Goal: Information Seeking & Learning: Learn about a topic

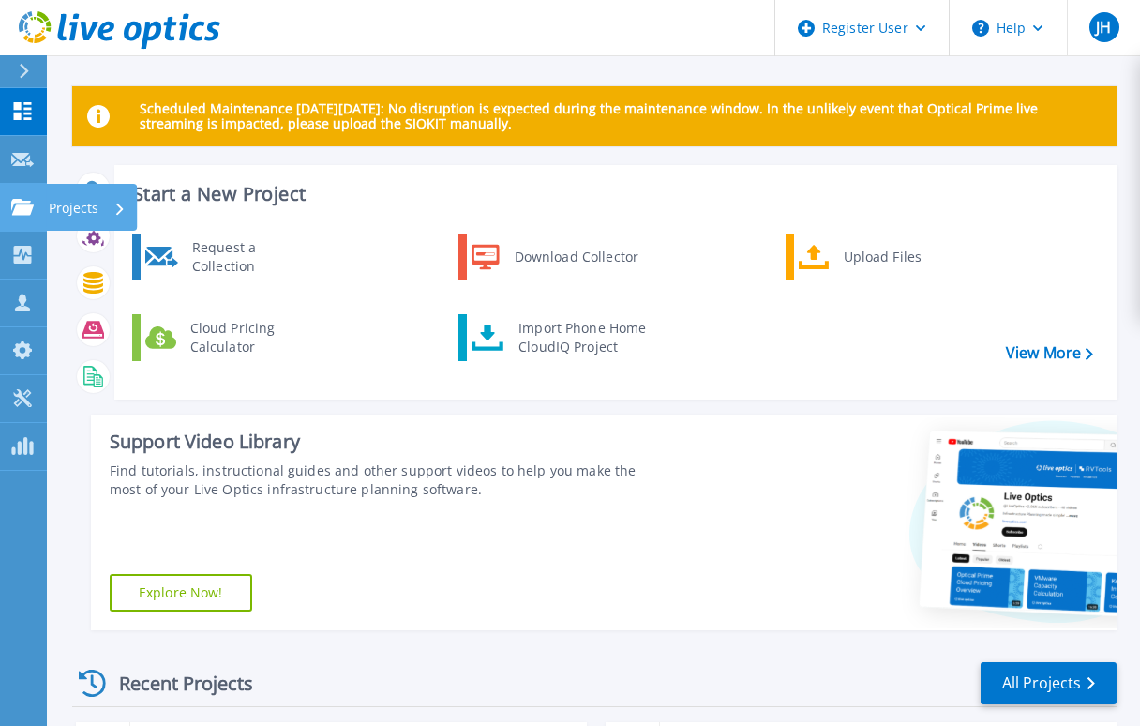
click at [23, 211] on icon at bounding box center [22, 207] width 23 height 16
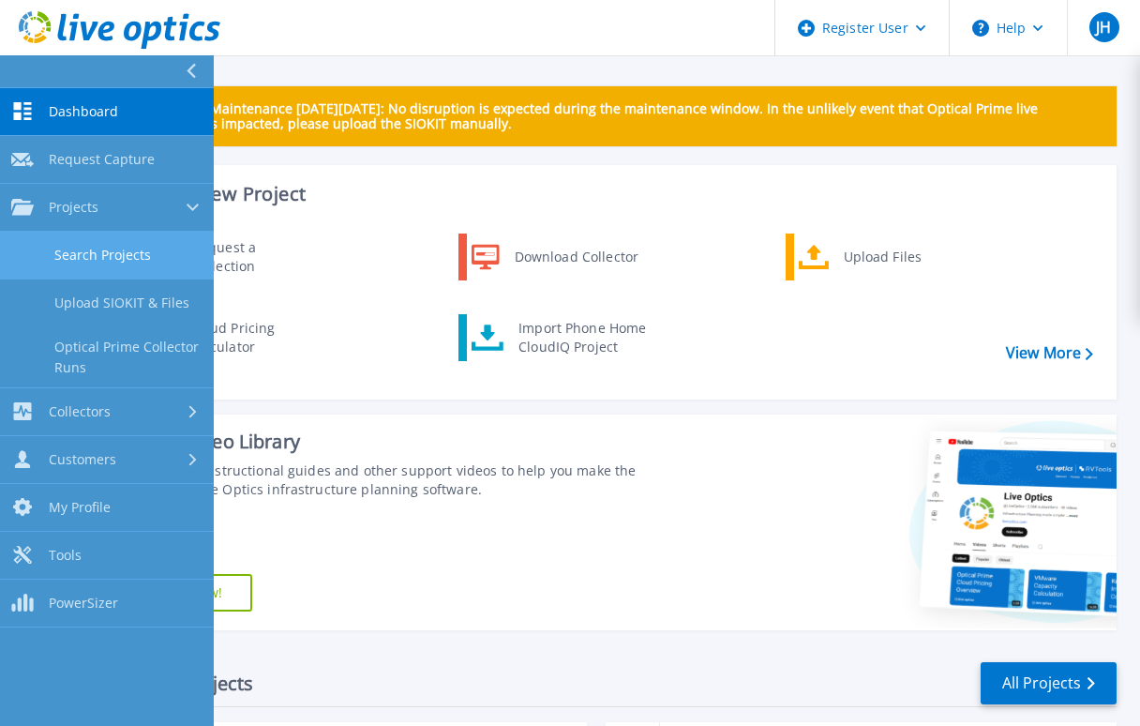
click at [130, 254] on link "Search Projects" at bounding box center [107, 256] width 214 height 48
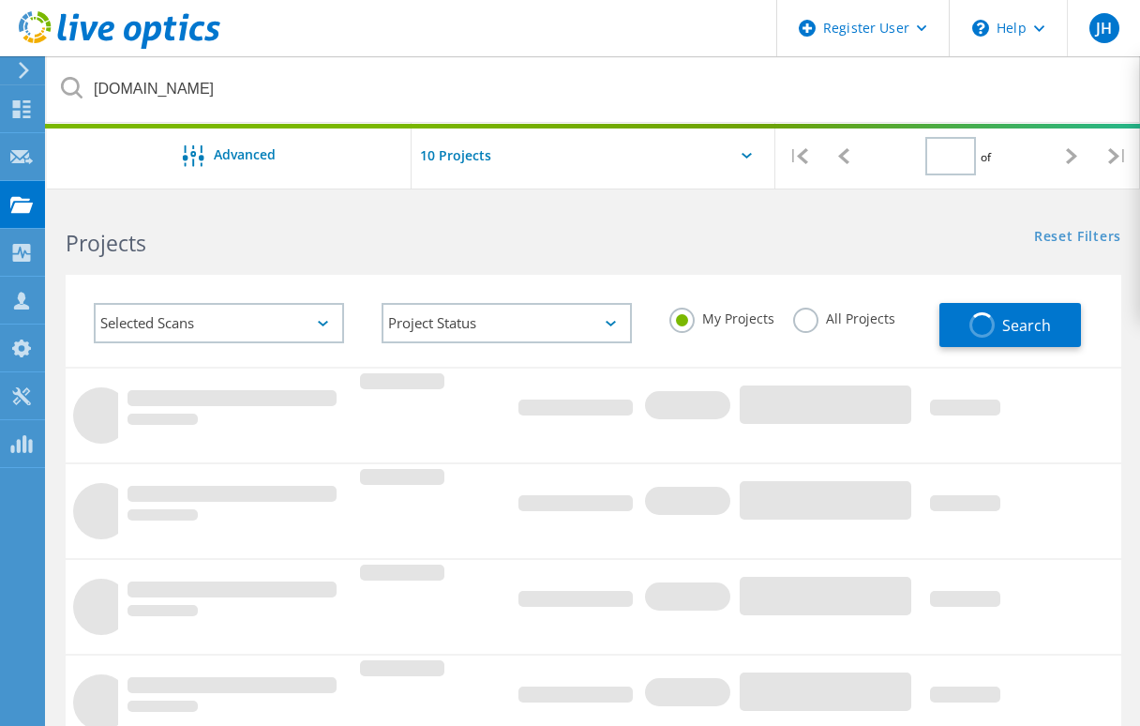
type input "1"
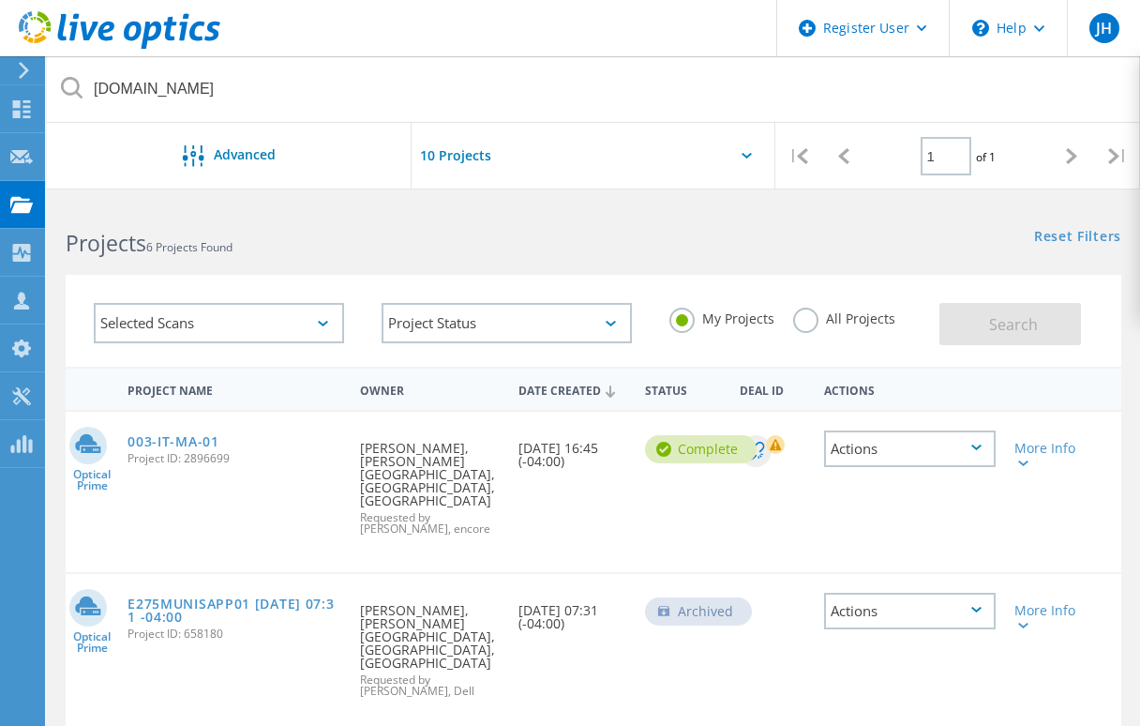
click at [804, 324] on label "All Projects" at bounding box center [844, 317] width 102 height 18
click at [0, 0] on input "All Projects" at bounding box center [0, 0] width 0 height 0
click at [1005, 332] on span "Search" at bounding box center [1013, 324] width 49 height 21
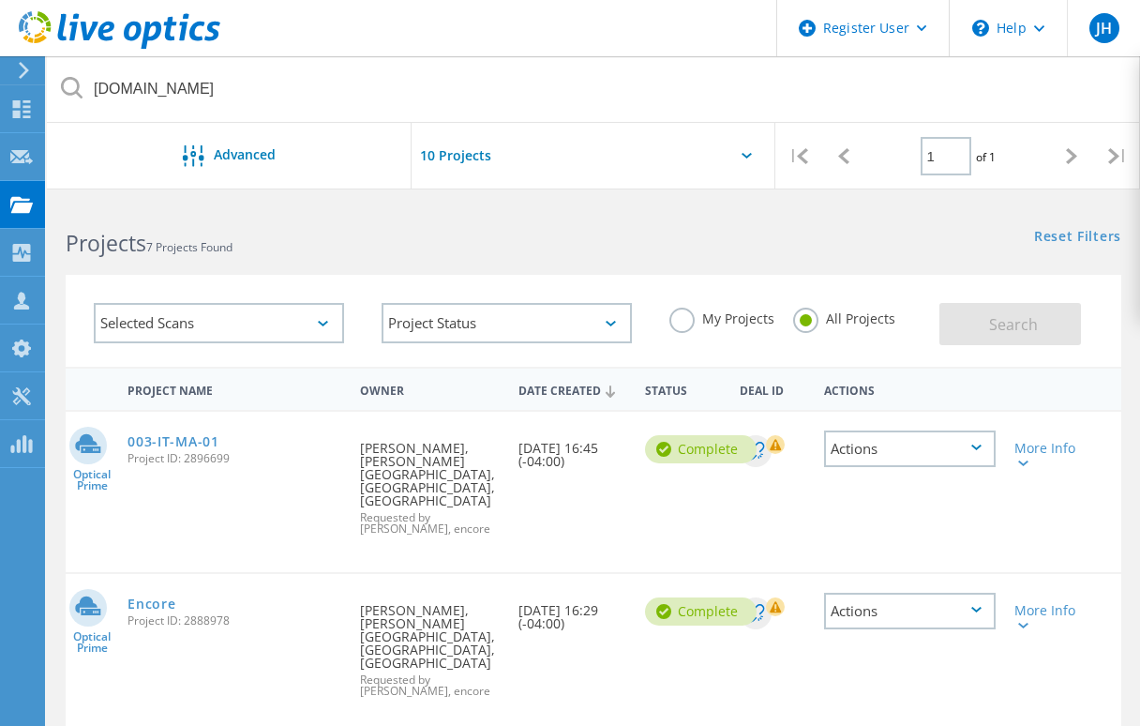
scroll to position [94, 0]
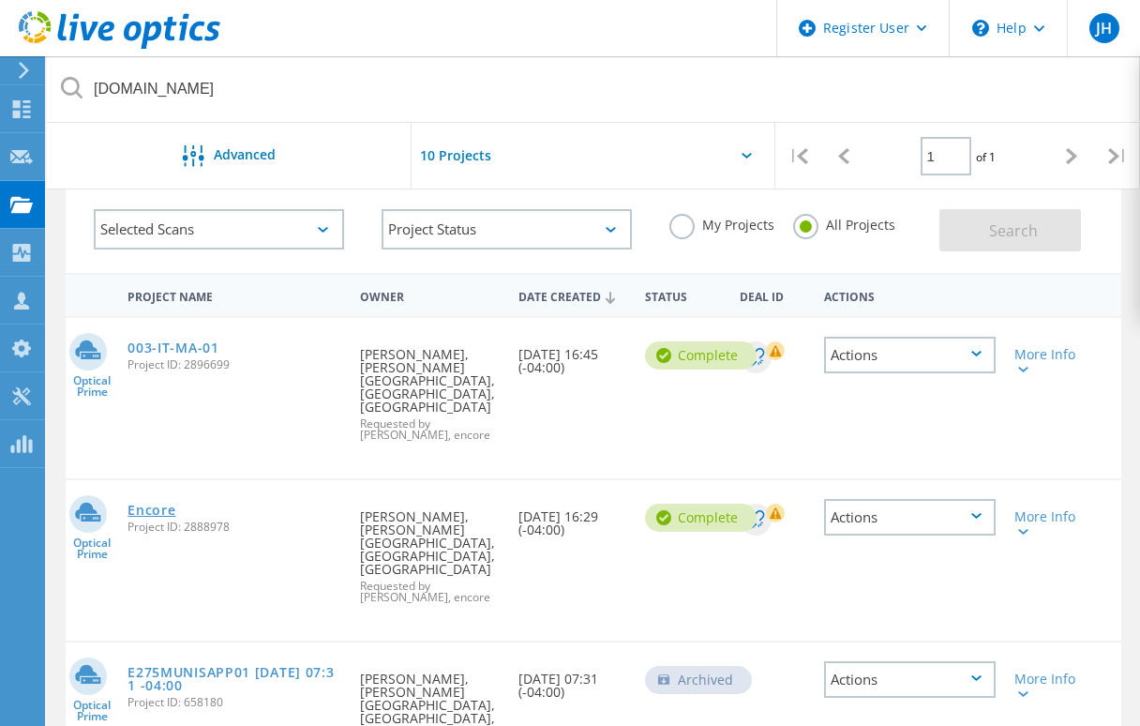
click at [143, 503] on link "Encore" at bounding box center [152, 509] width 48 height 13
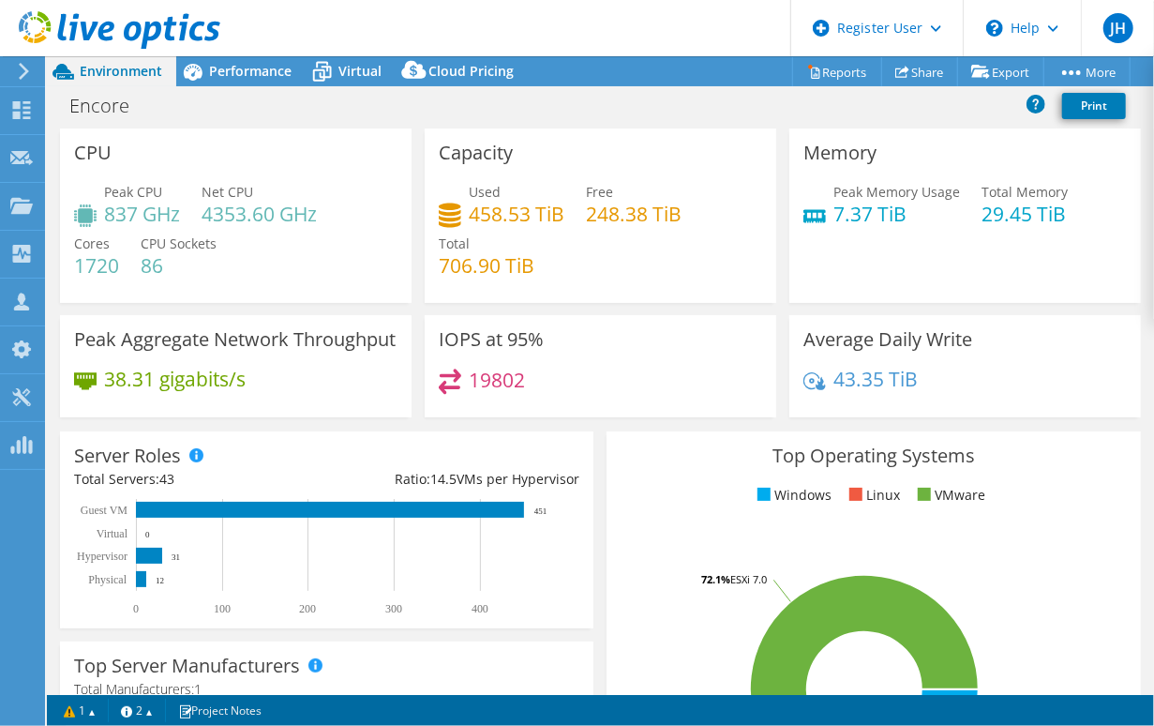
select select "USD"
click at [225, 70] on span "Performance" at bounding box center [250, 71] width 83 height 18
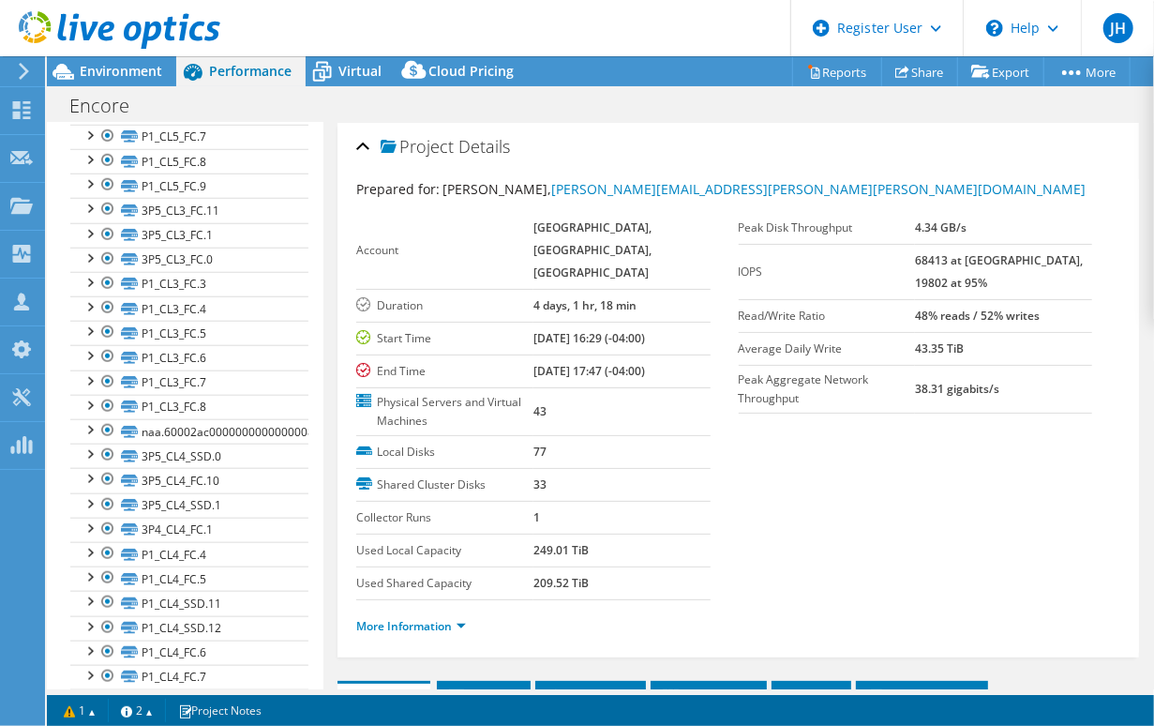
scroll to position [830, 0]
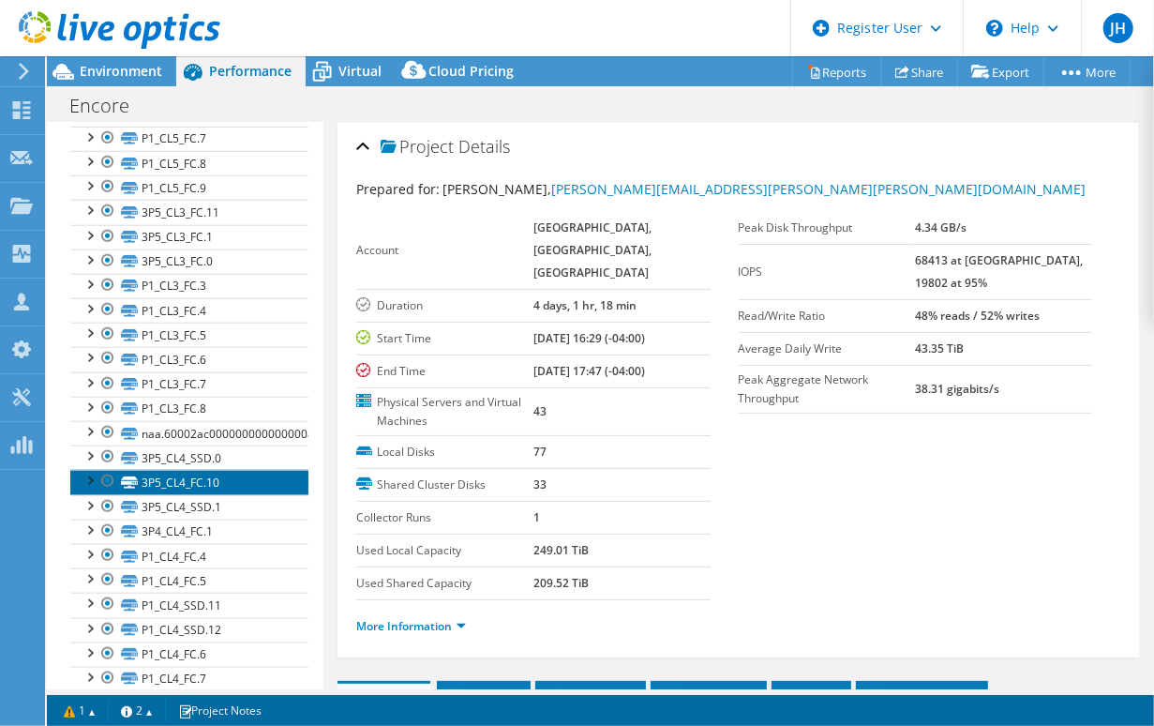
click at [188, 473] on link "3P5_CL4_FC.10" at bounding box center [189, 482] width 238 height 24
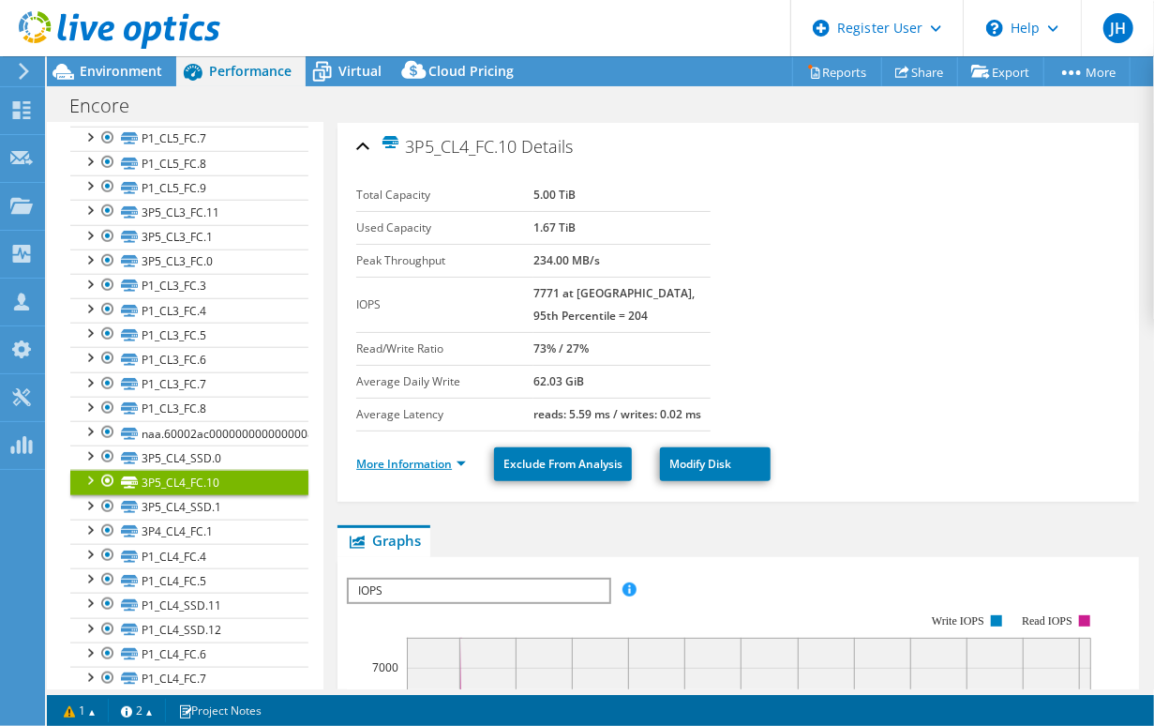
click at [409, 464] on link "More Information" at bounding box center [411, 464] width 110 height 16
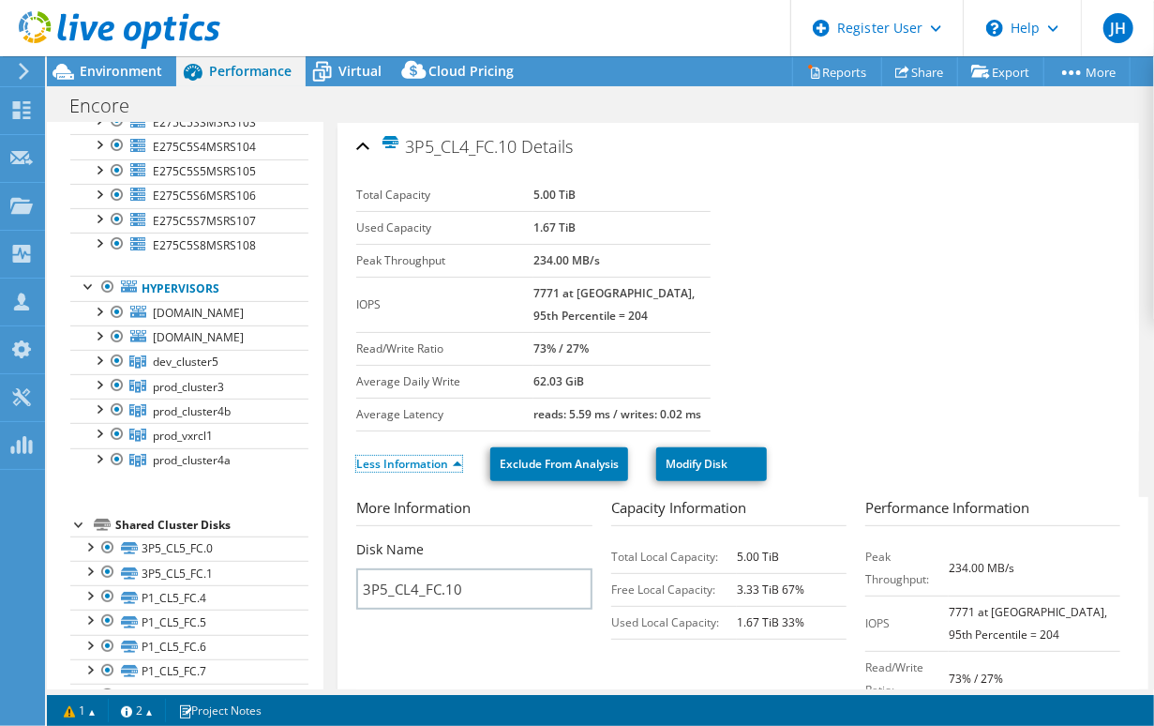
scroll to position [223, 0]
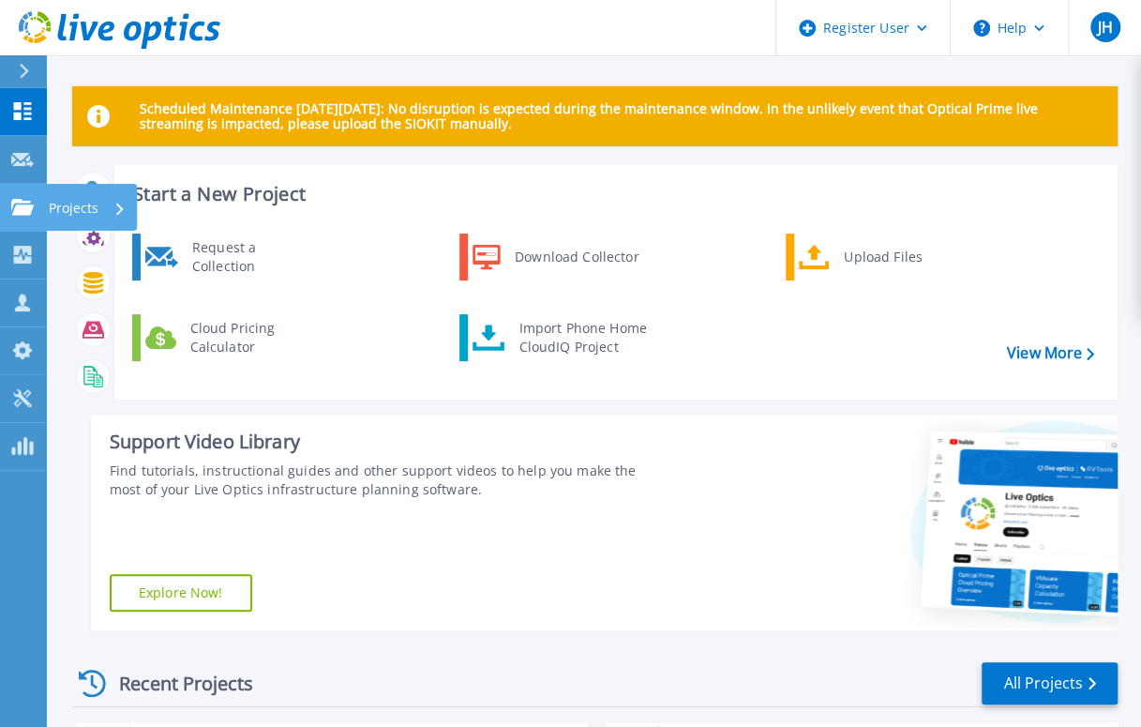
click at [21, 213] on icon at bounding box center [22, 207] width 23 height 16
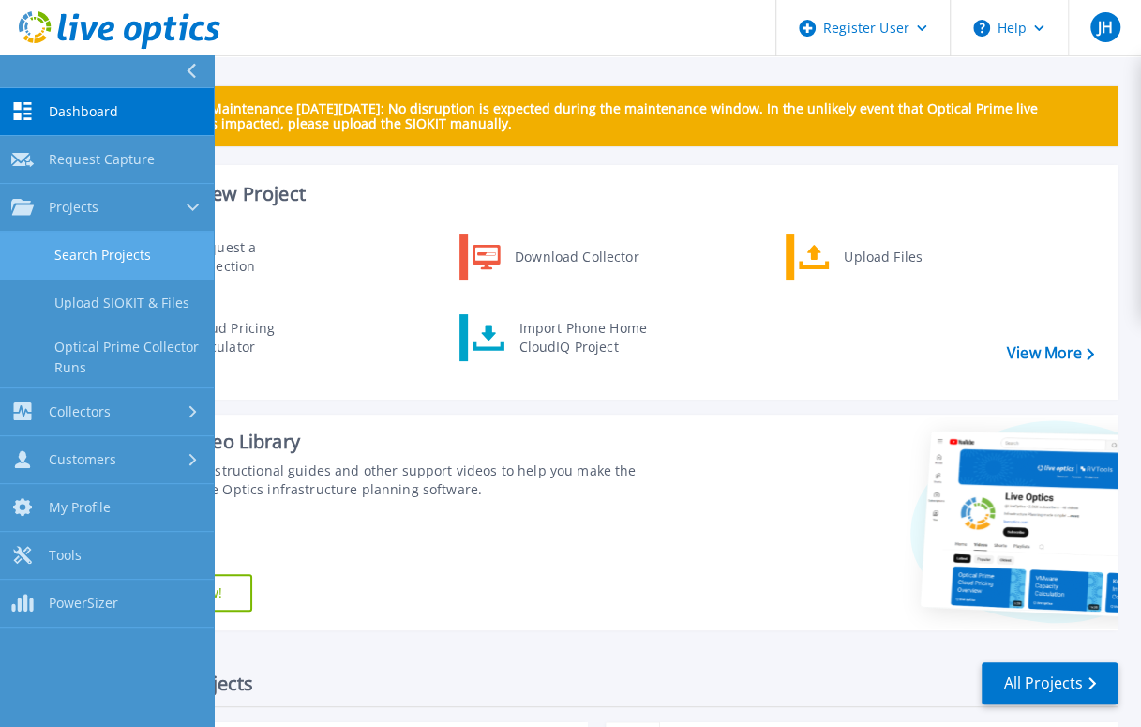
click at [139, 262] on link "Search Projects" at bounding box center [107, 256] width 214 height 48
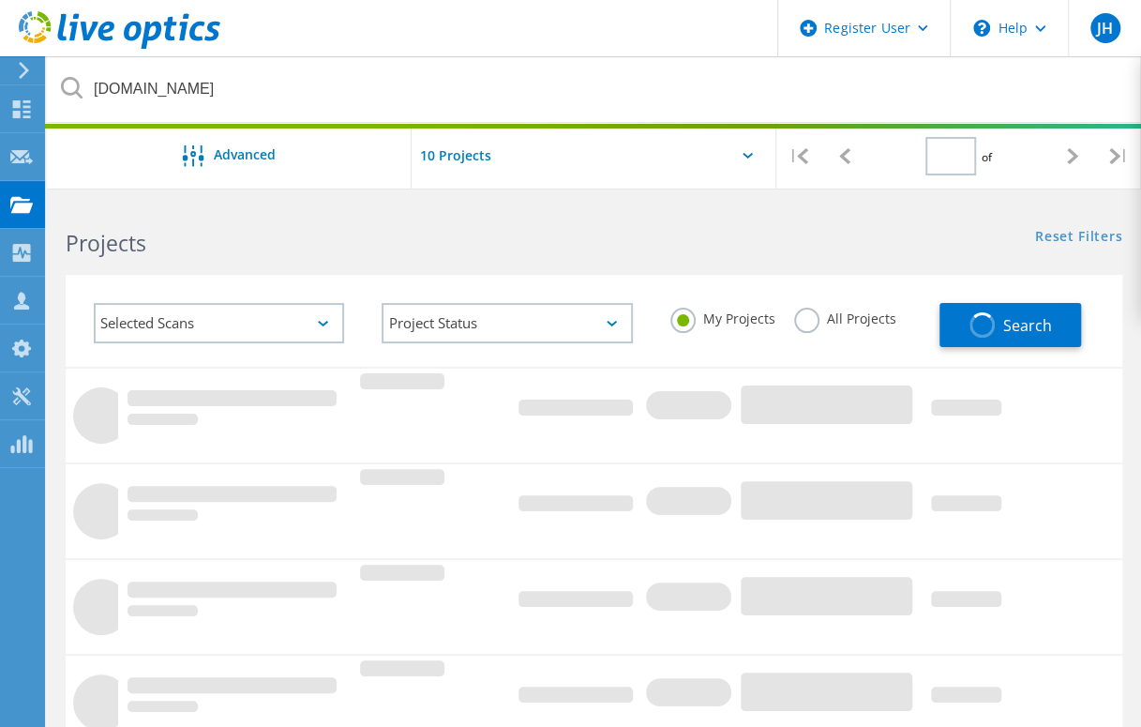
type input "1"
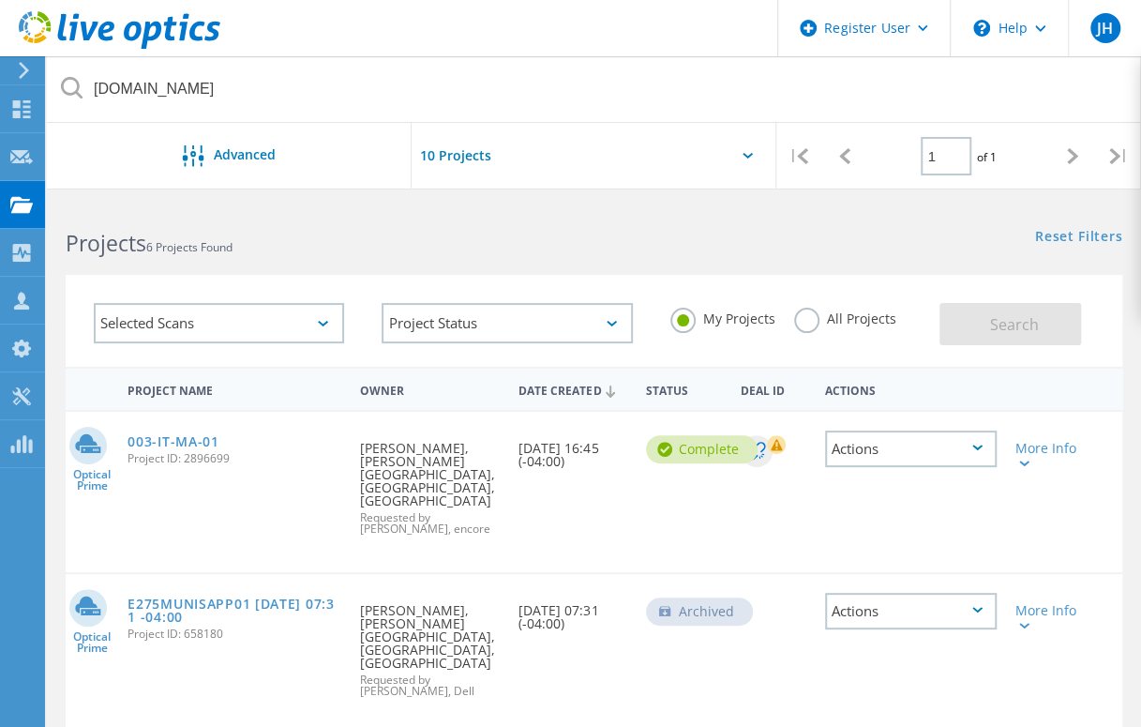
click at [800, 318] on label "All Projects" at bounding box center [845, 317] width 102 height 18
click at [0, 0] on input "All Projects" at bounding box center [0, 0] width 0 height 0
click at [970, 322] on button "Search" at bounding box center [1010, 324] width 142 height 42
drag, startPoint x: 143, startPoint y: 600, endPoint x: 160, endPoint y: 580, distance: 26.6
click at [154, 586] on div "Encore Project ID: 2888978" at bounding box center [234, 609] width 233 height 71
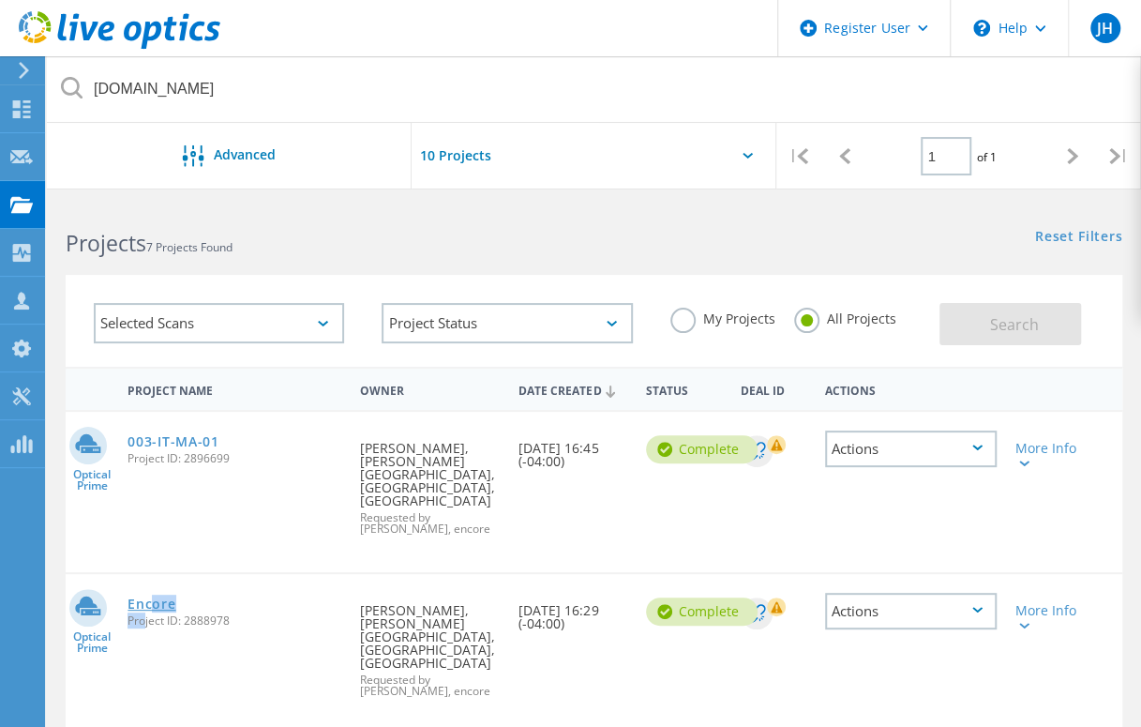
drag, startPoint x: 160, startPoint y: 580, endPoint x: 146, endPoint y: 595, distance: 20.6
click at [146, 597] on link "Encore" at bounding box center [152, 603] width 48 height 13
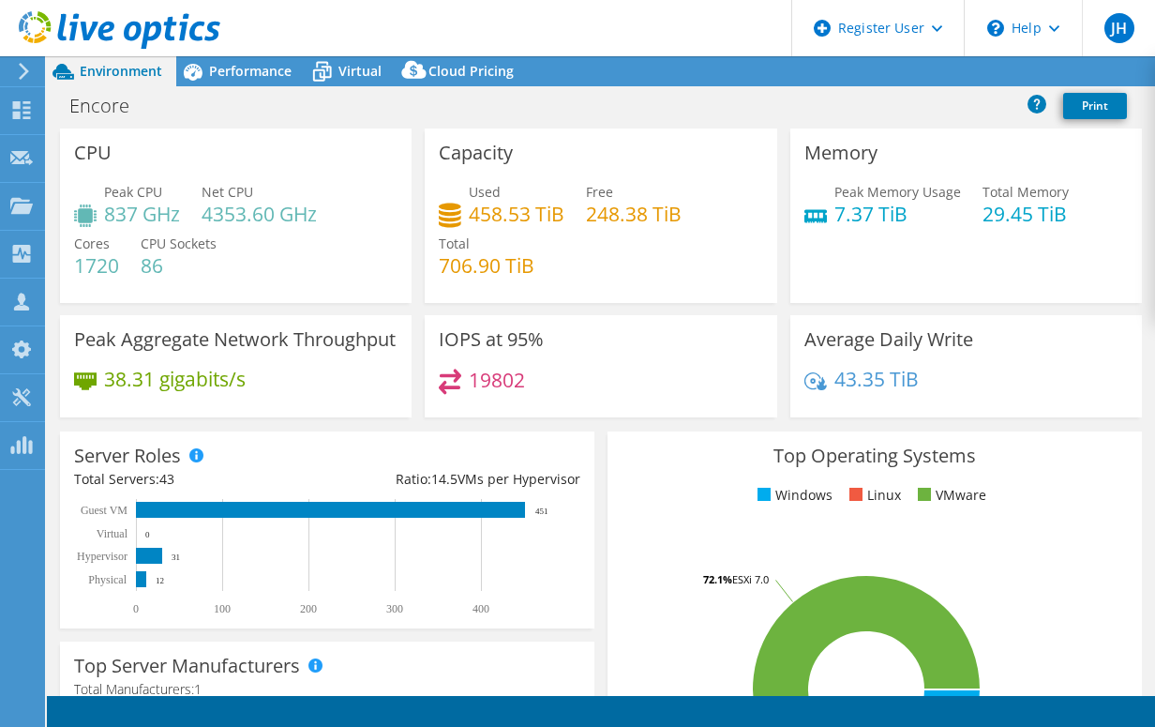
select select "USD"
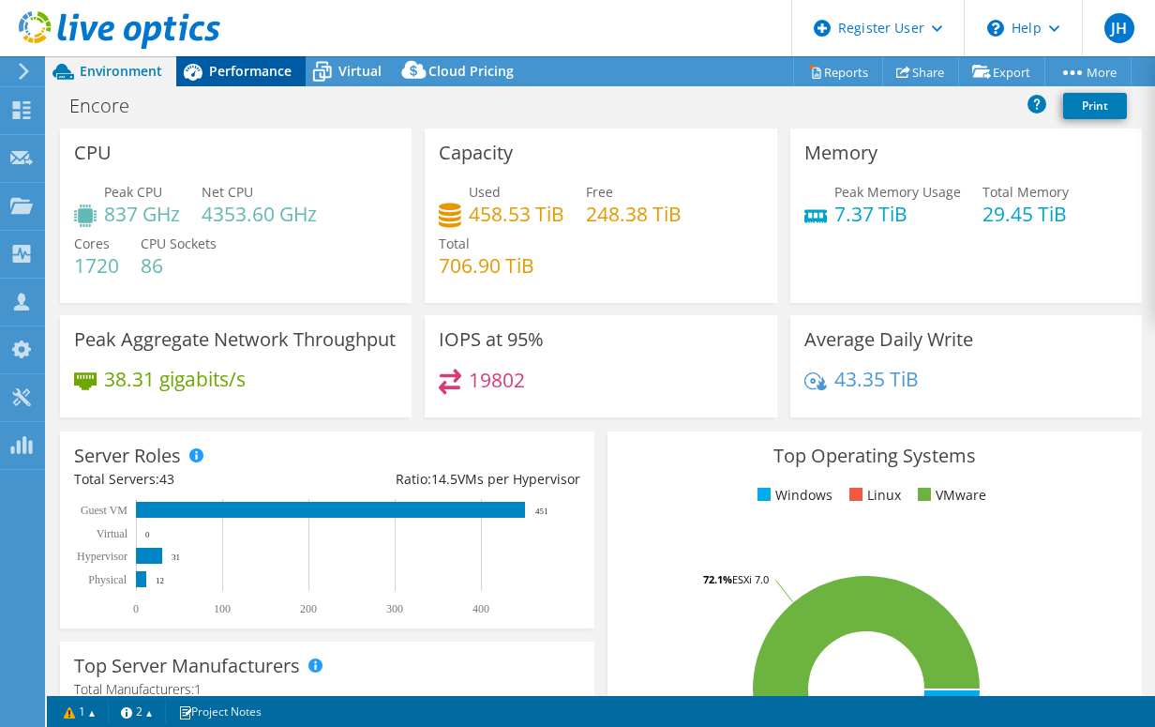
click at [244, 68] on span "Performance" at bounding box center [250, 71] width 83 height 18
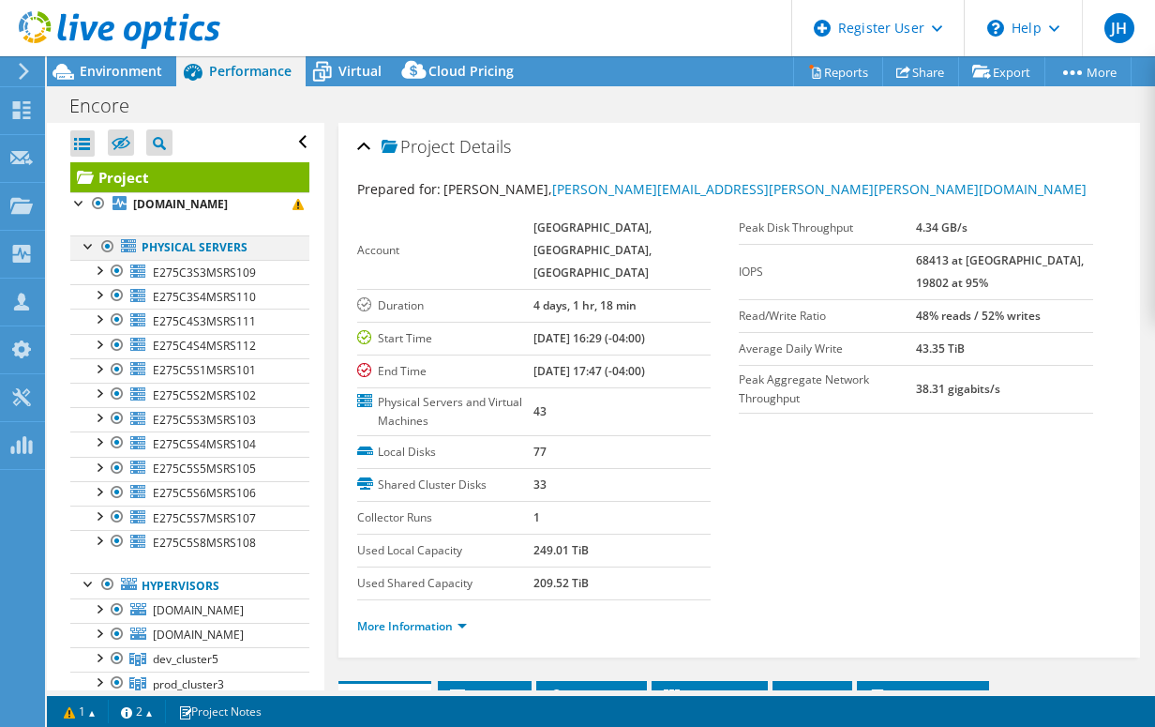
click at [102, 247] on div at bounding box center [107, 246] width 19 height 23
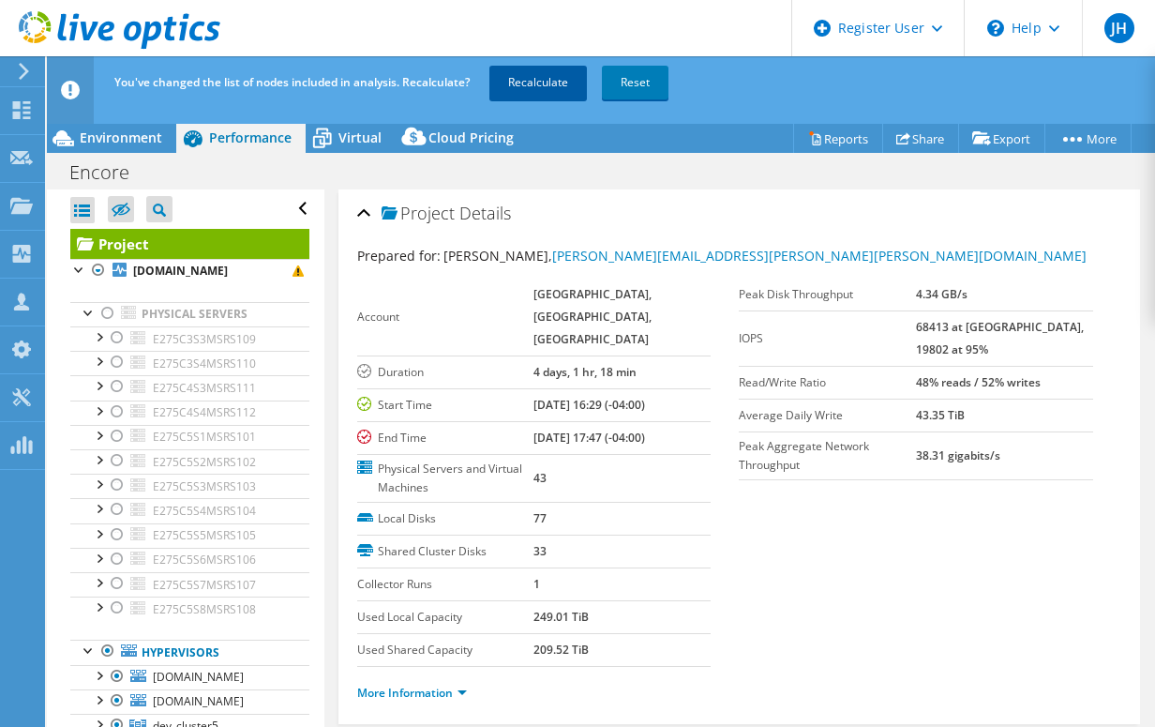
click at [538, 95] on link "Recalculate" at bounding box center [538, 83] width 98 height 34
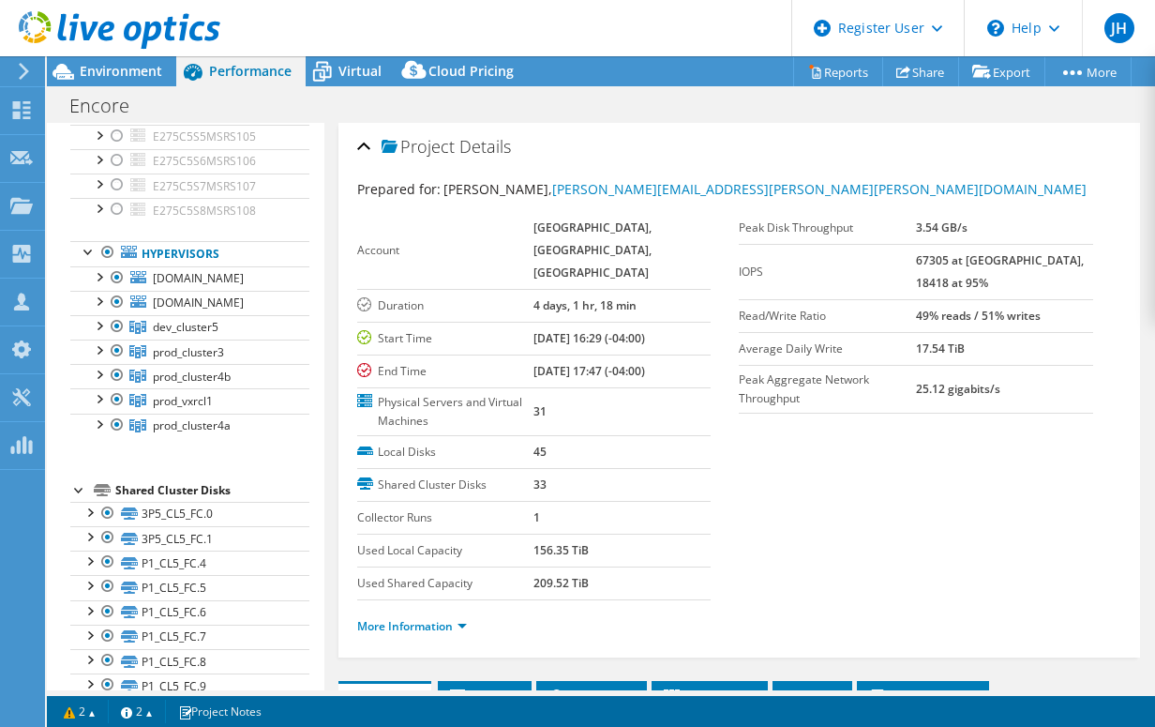
scroll to position [345, 0]
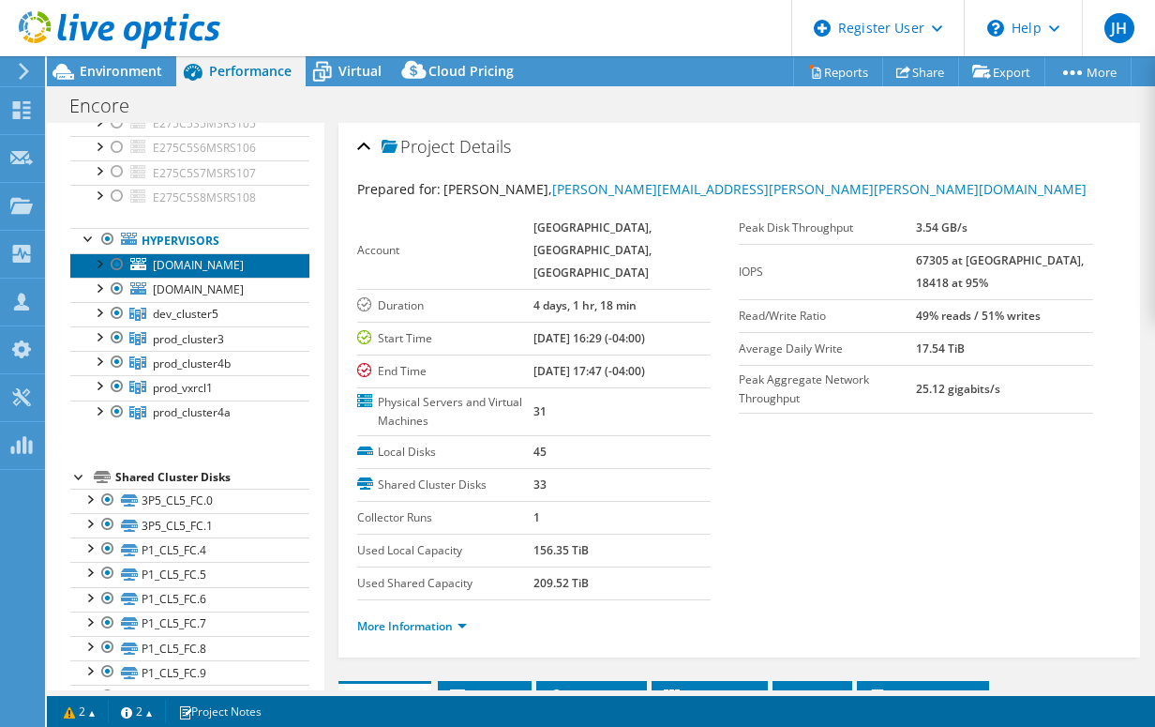
click at [214, 257] on span "[DOMAIN_NAME]" at bounding box center [198, 265] width 91 height 16
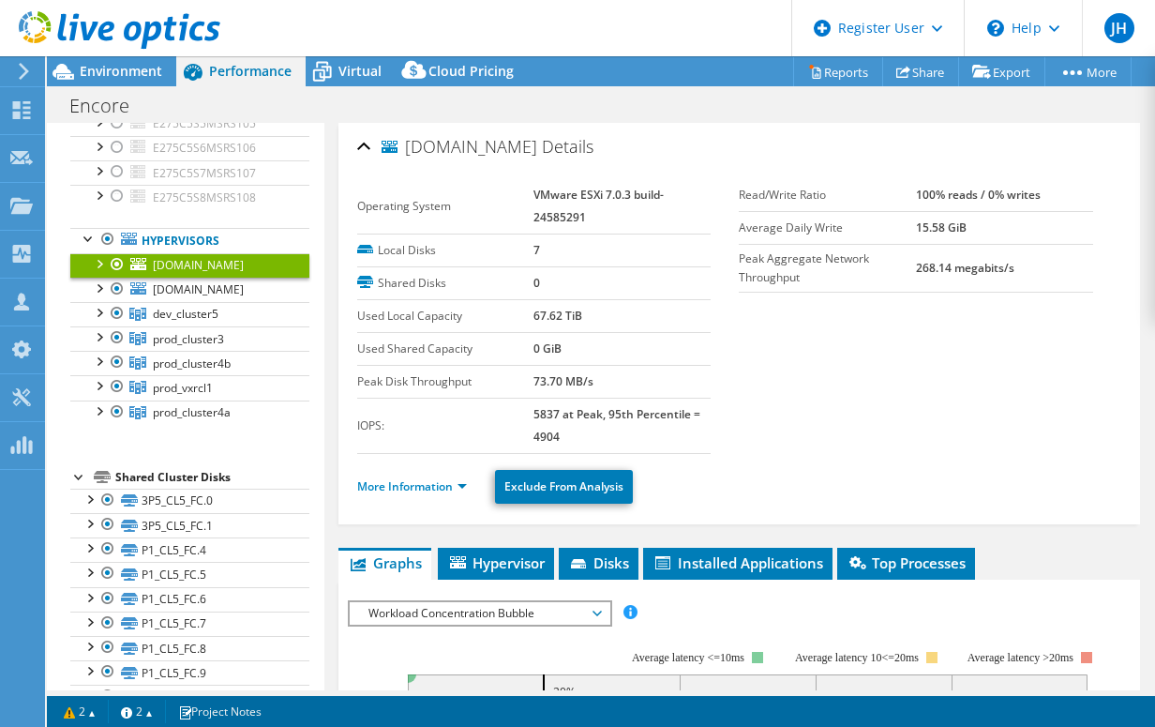
click at [91, 431] on ul "Physical Servers E275C3S3MSRS109 0 C: 1 E:" at bounding box center [189, 158] width 239 height 572
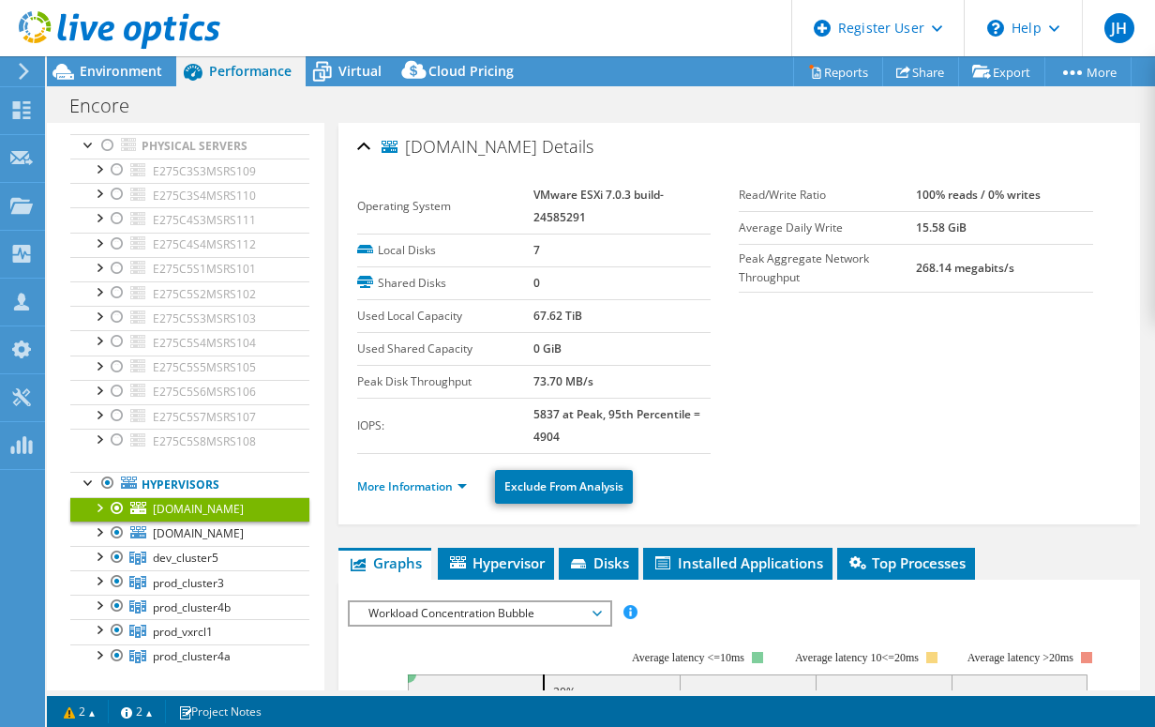
scroll to position [158, 0]
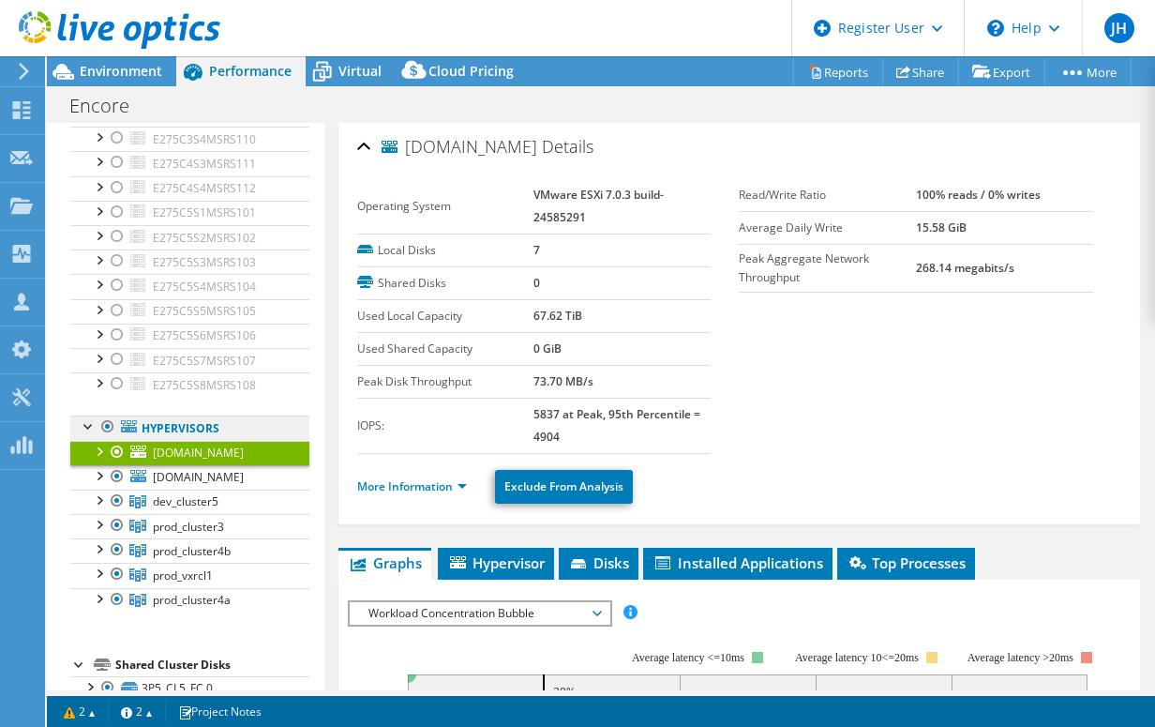
click at [195, 425] on link "Hypervisors" at bounding box center [189, 427] width 239 height 24
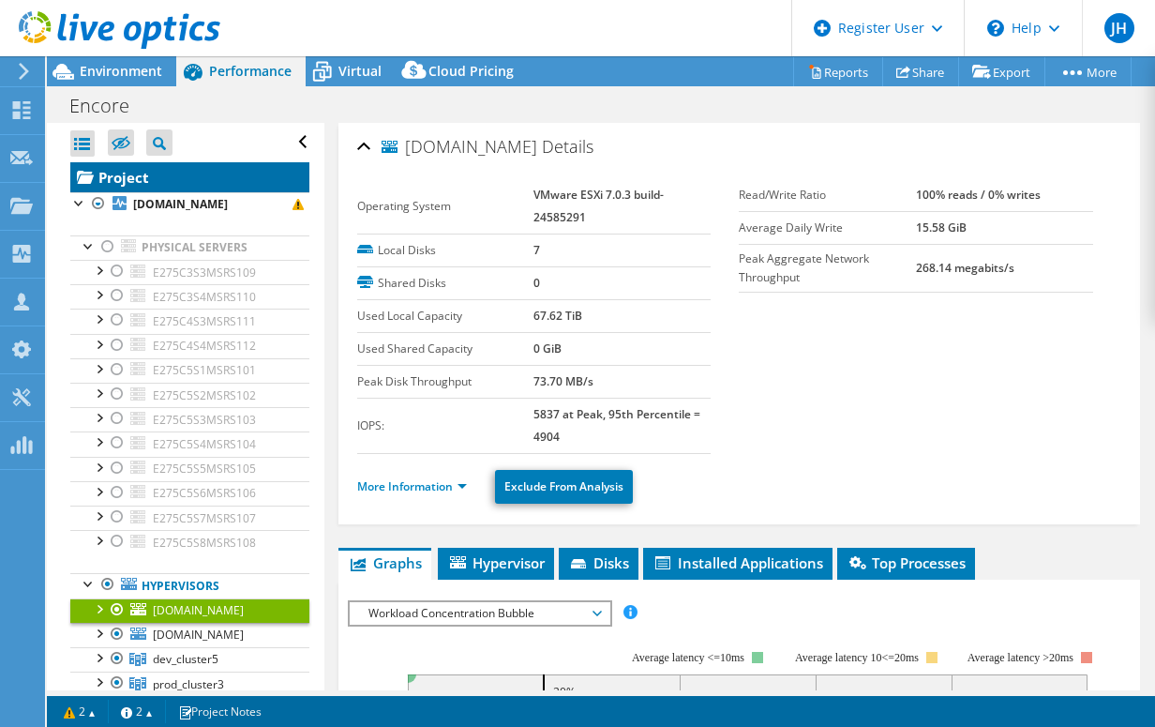
click at [135, 173] on link "Project" at bounding box center [189, 177] width 239 height 30
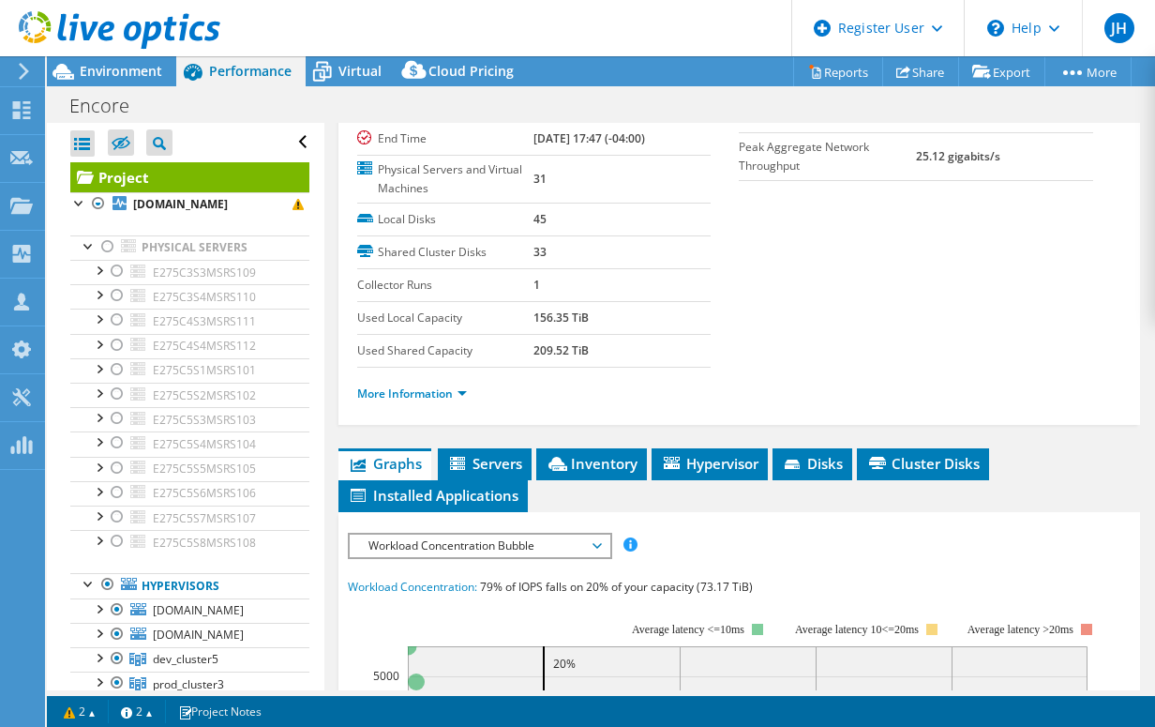
scroll to position [375, 0]
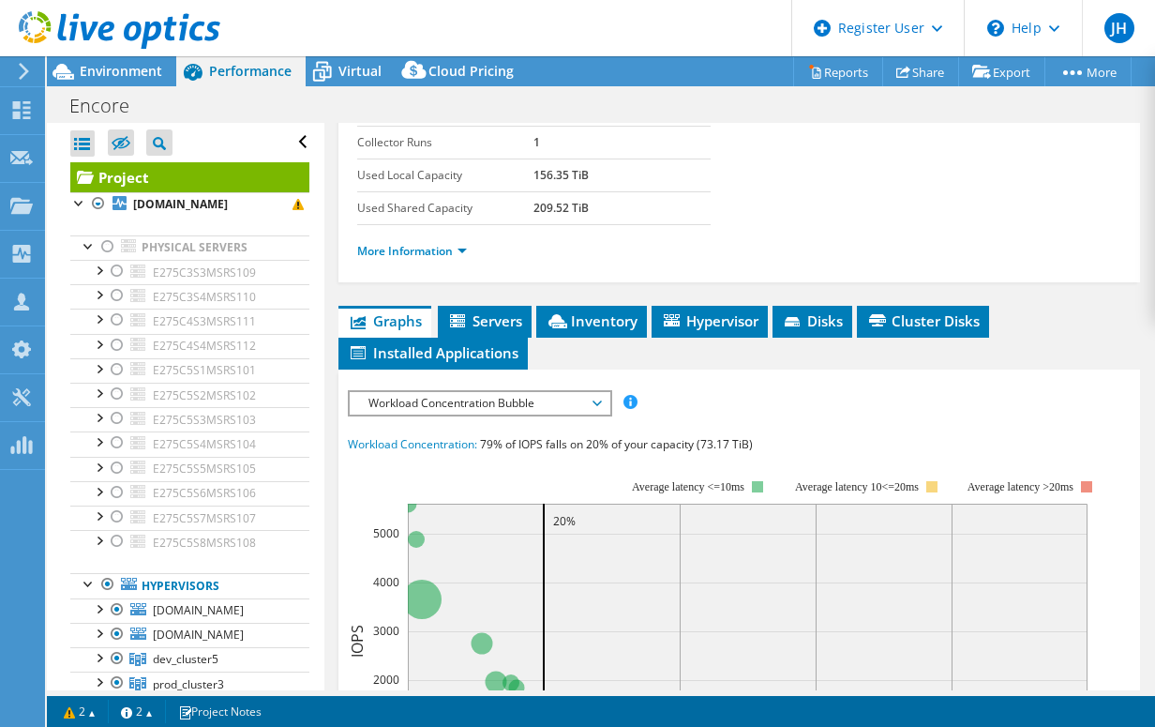
click at [596, 392] on span "Workload Concentration Bubble" at bounding box center [479, 403] width 241 height 23
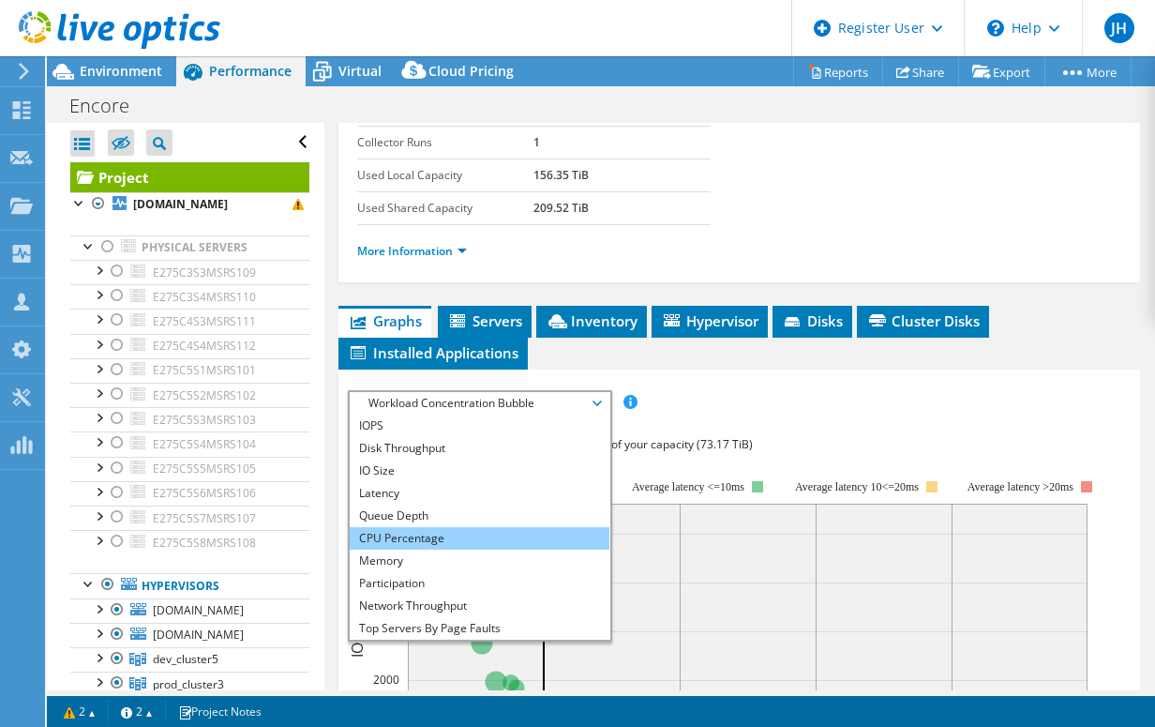
click at [440, 527] on li "CPU Percentage" at bounding box center [480, 538] width 260 height 23
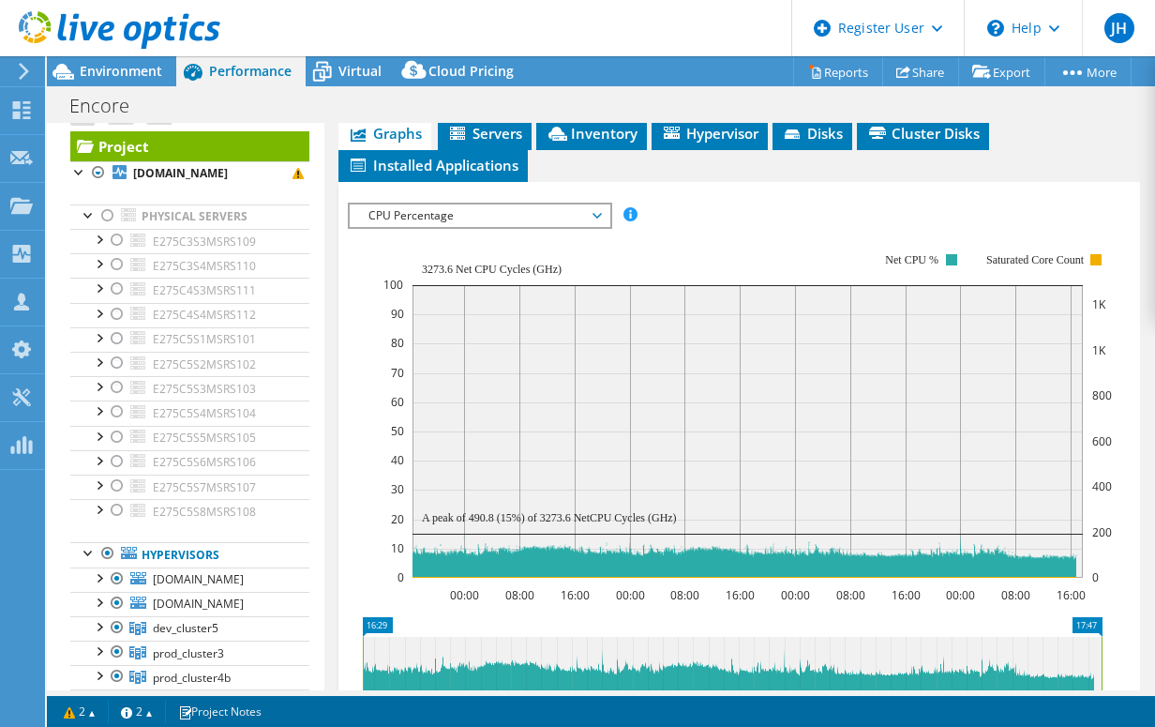
scroll to position [0, 0]
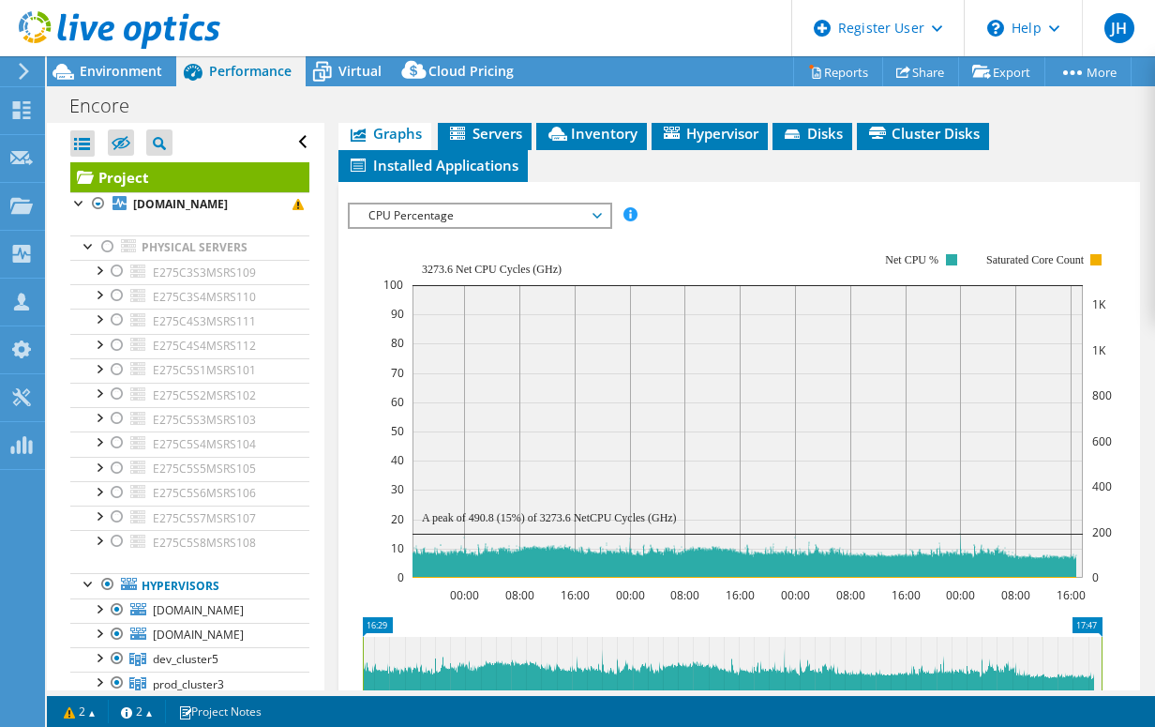
click at [900, 203] on div "IOPS Disk Throughput IO Size Latency Queue Depth CPU Percentage Memory Page Fau…" at bounding box center [740, 215] width 784 height 25
click at [109, 246] on div at bounding box center [107, 246] width 19 height 23
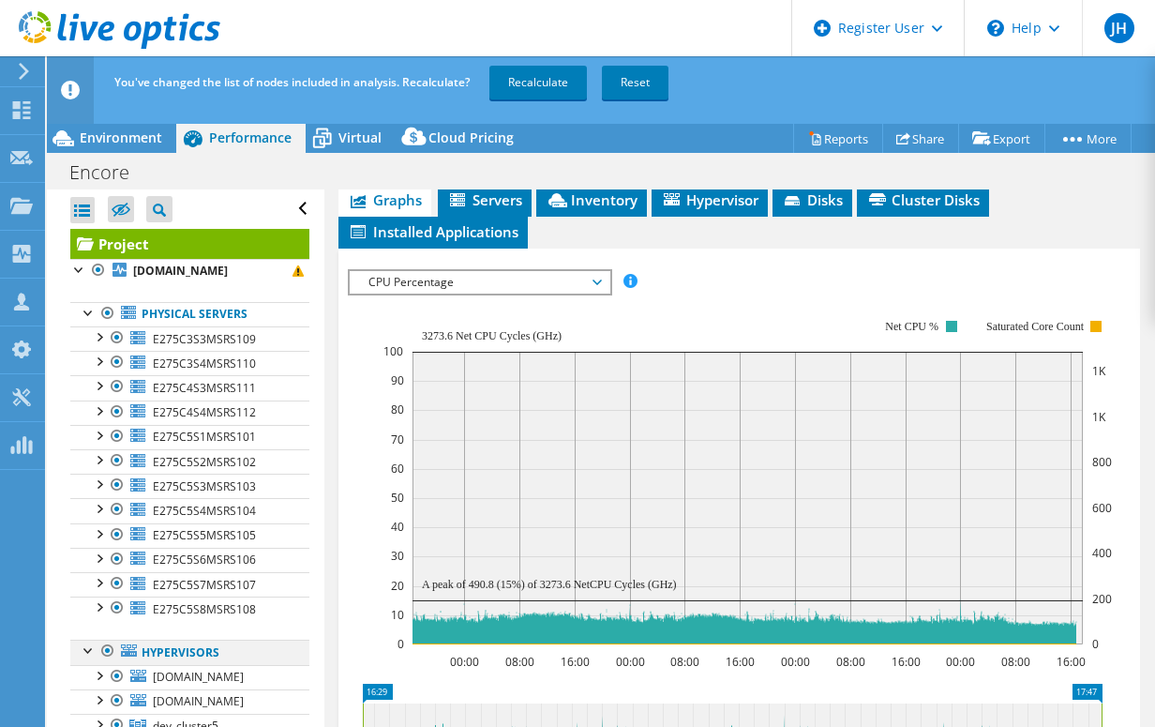
click at [107, 649] on div at bounding box center [107, 650] width 19 height 23
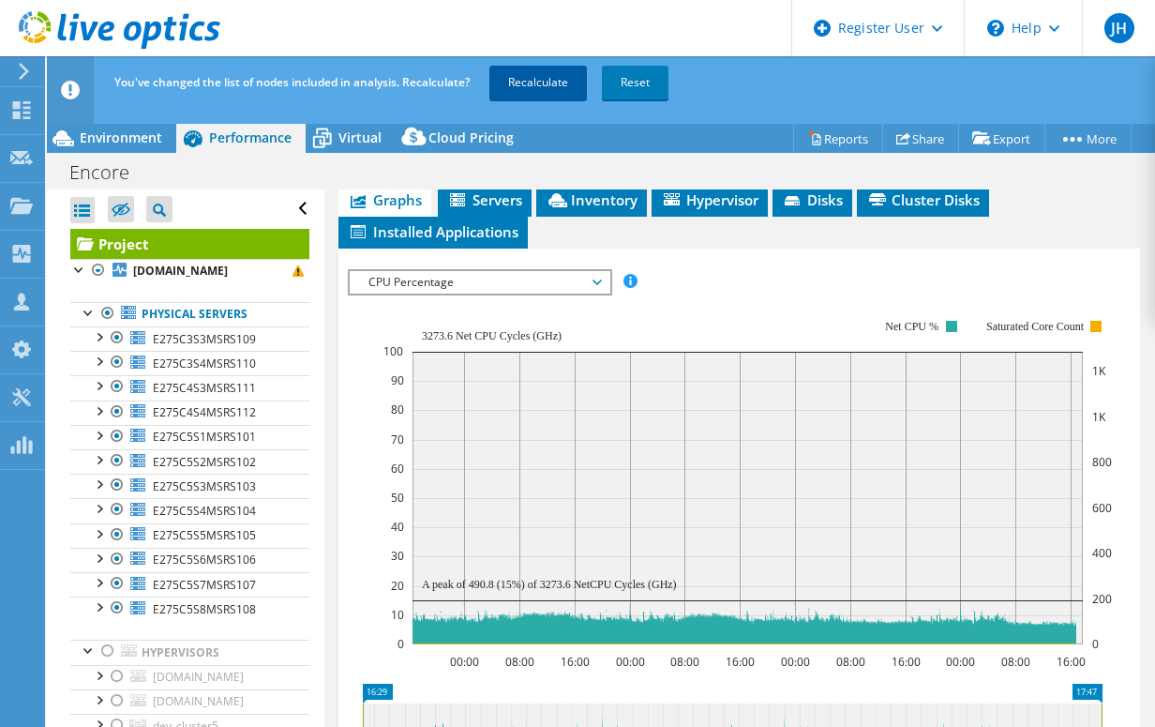
click at [538, 96] on link "Recalculate" at bounding box center [538, 83] width 98 height 34
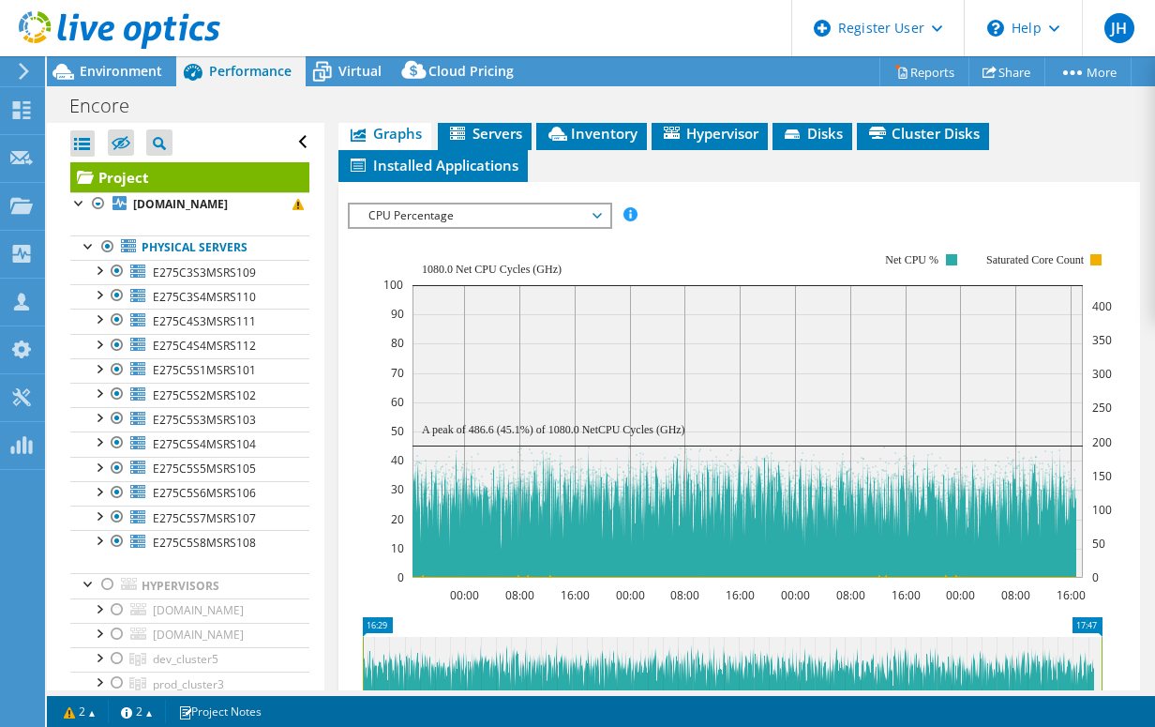
click at [598, 204] on span "CPU Percentage" at bounding box center [479, 215] width 241 height 23
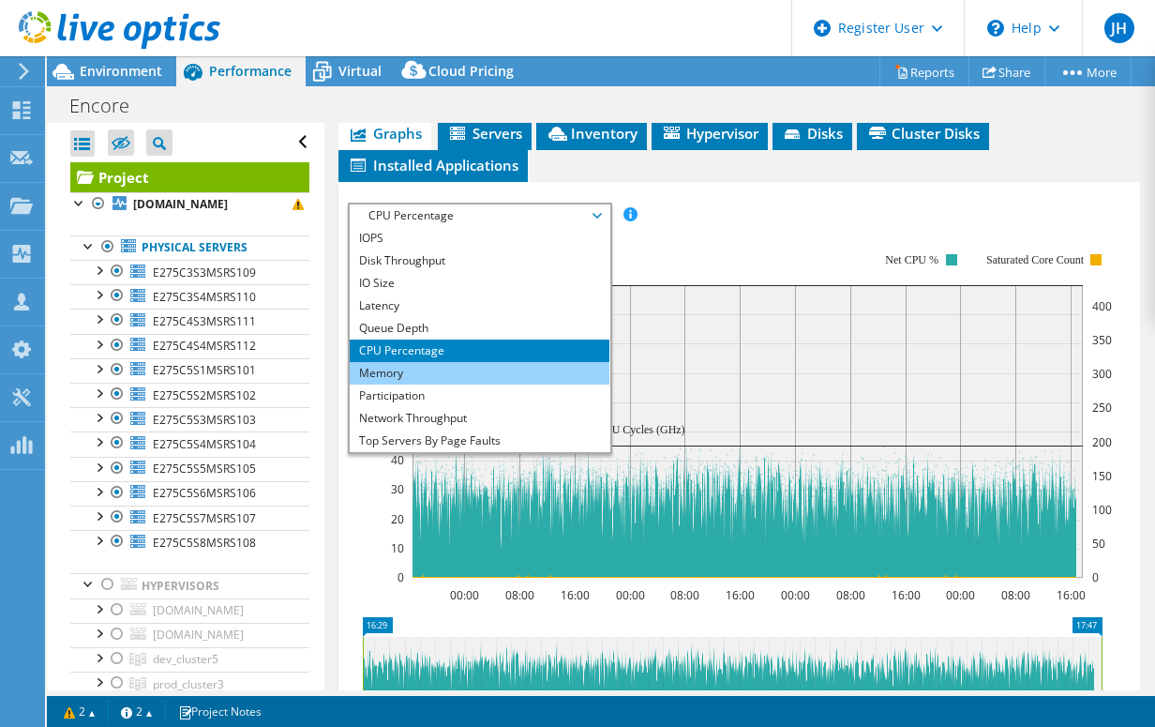
click at [413, 362] on li "Memory" at bounding box center [480, 373] width 260 height 23
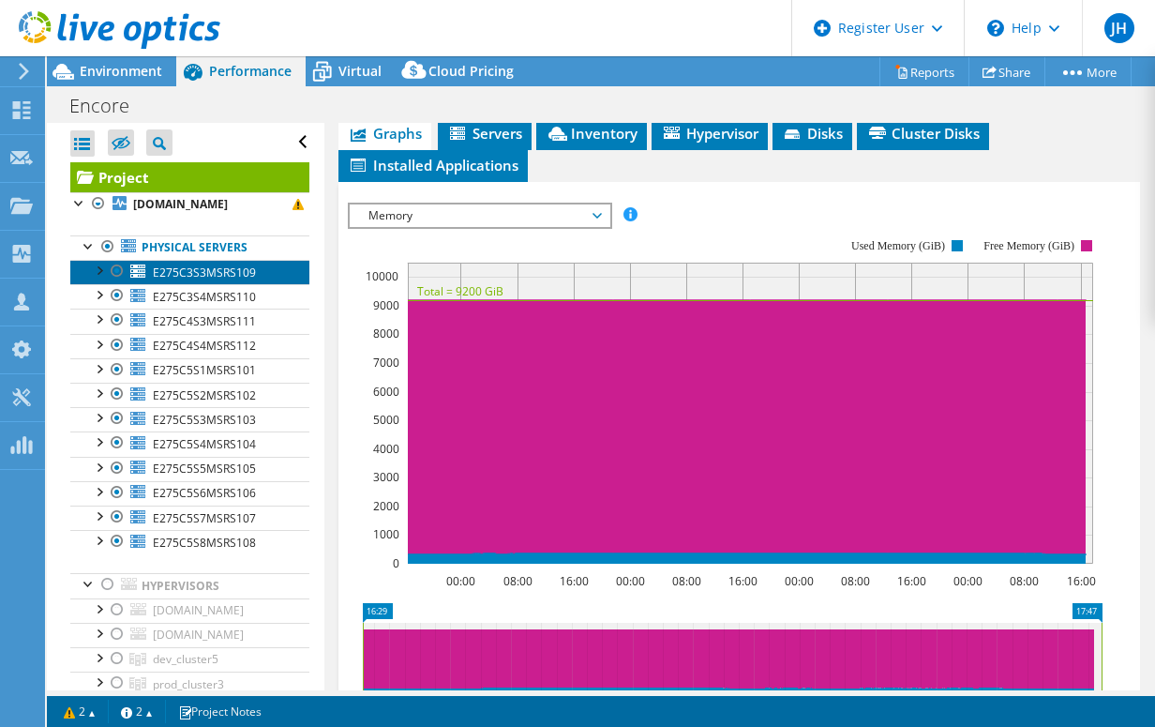
click at [181, 264] on span "E275C3S3MSRS109" at bounding box center [204, 272] width 103 height 16
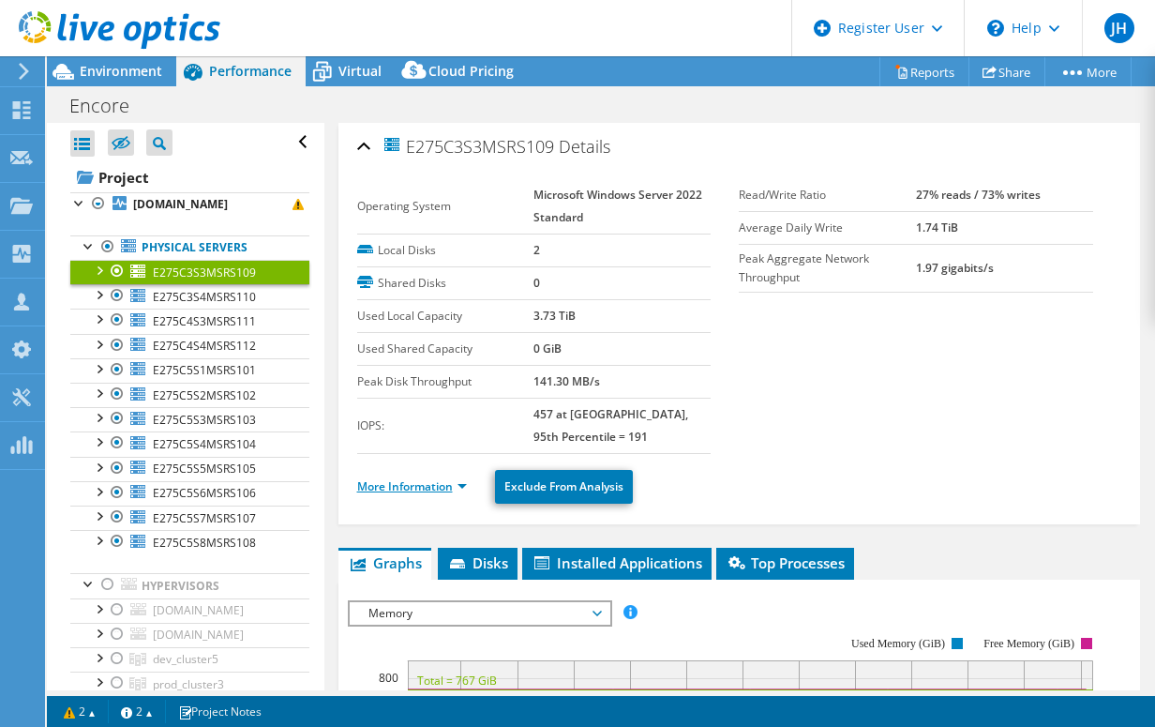
click at [398, 481] on link "More Information" at bounding box center [412, 486] width 110 height 16
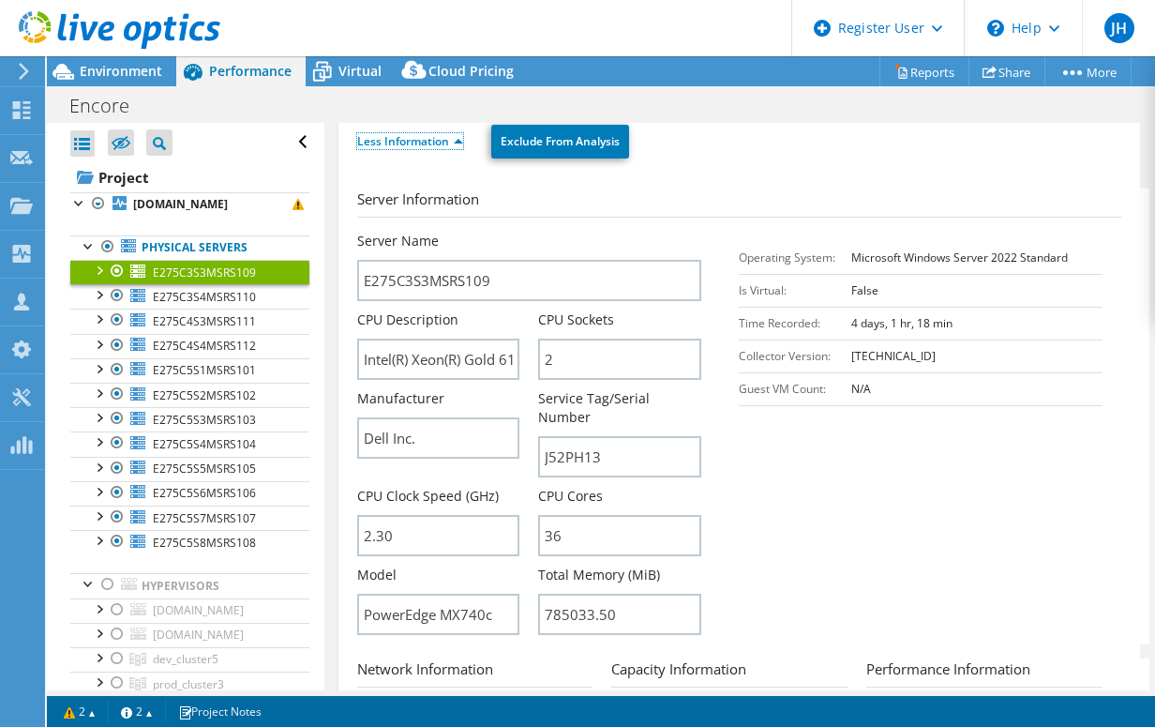
scroll to position [469, 0]
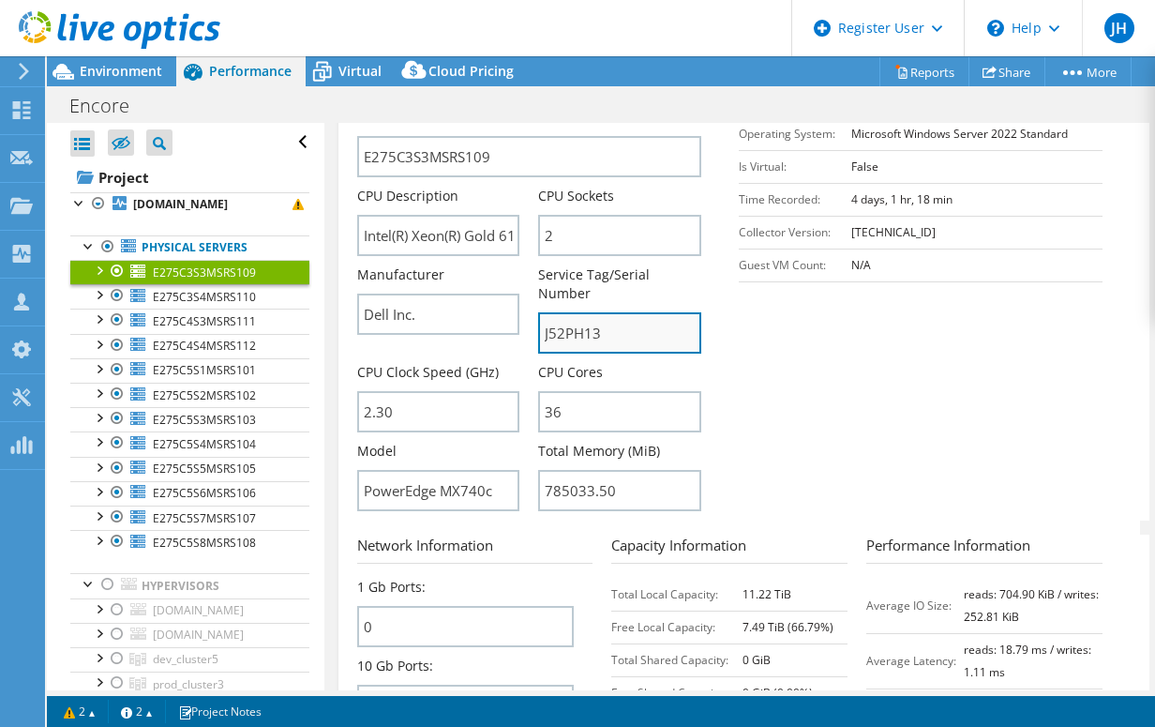
drag, startPoint x: 593, startPoint y: 332, endPoint x: 538, endPoint y: 331, distance: 55.3
click at [538, 331] on input "J52PH13" at bounding box center [619, 332] width 163 height 41
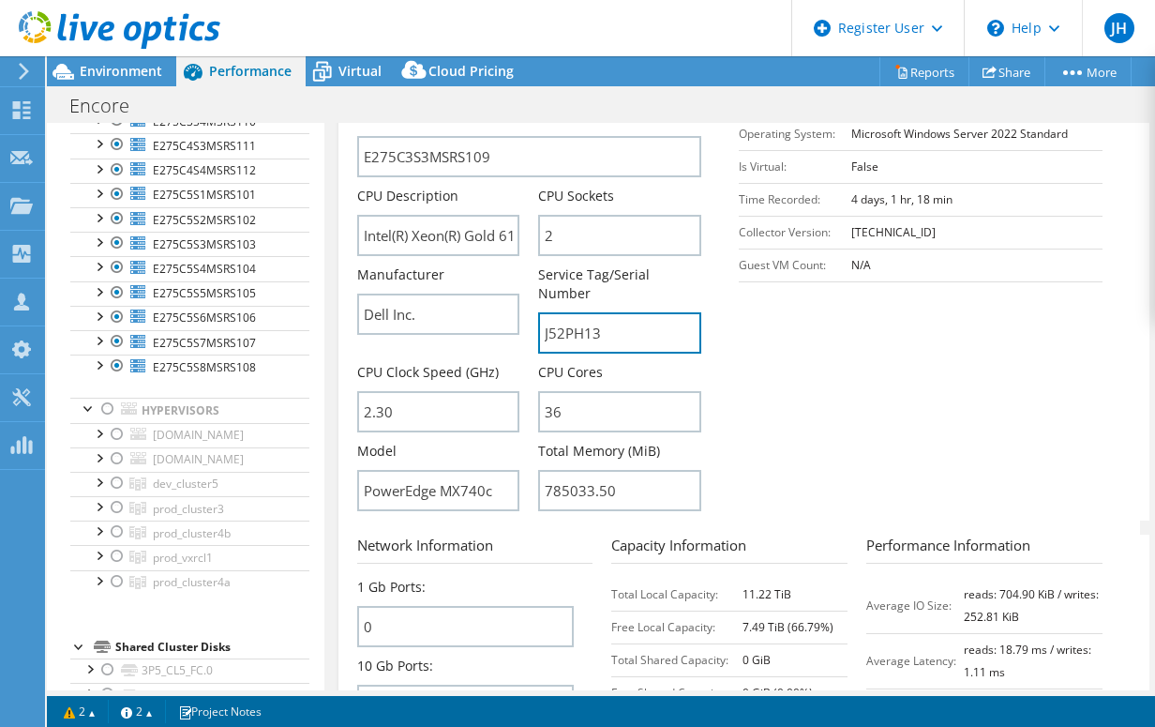
scroll to position [183, 0]
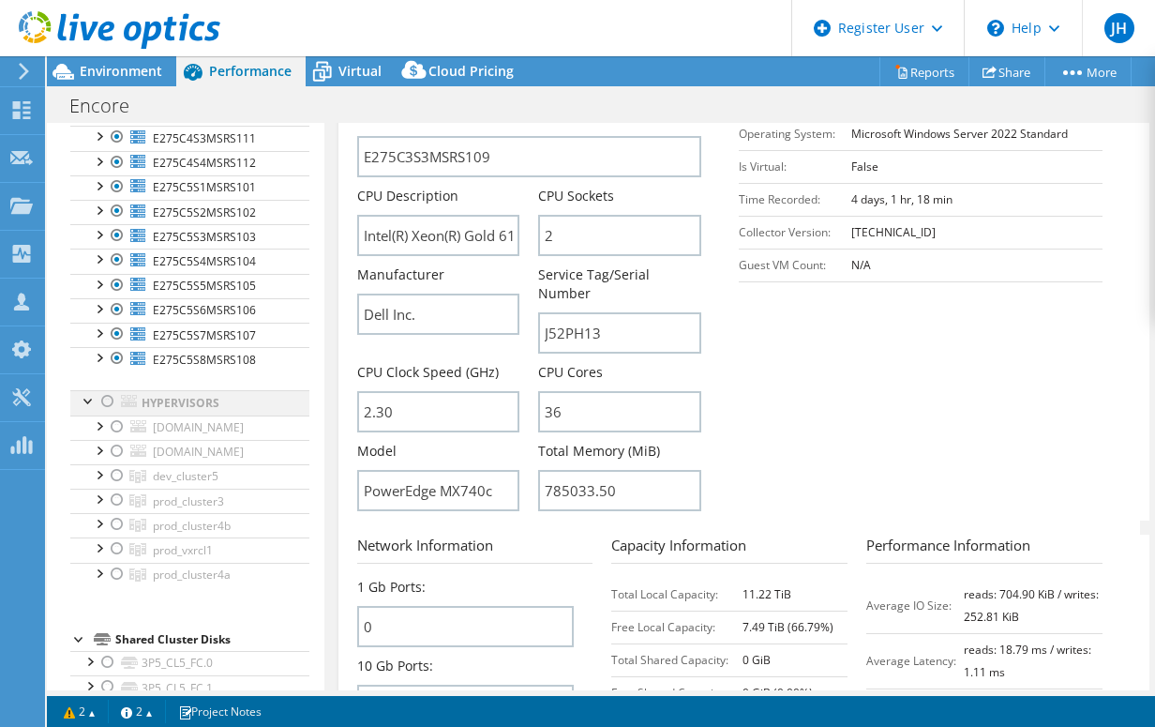
click at [108, 398] on div at bounding box center [107, 401] width 19 height 23
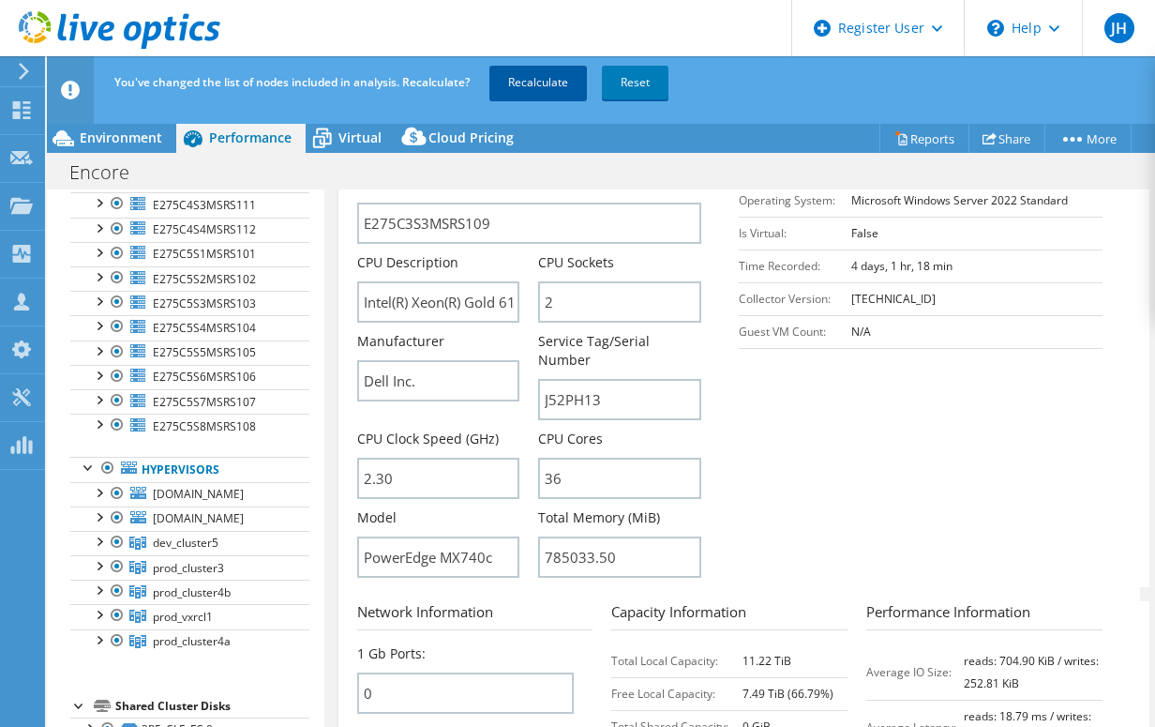
click at [548, 85] on link "Recalculate" at bounding box center [538, 83] width 98 height 34
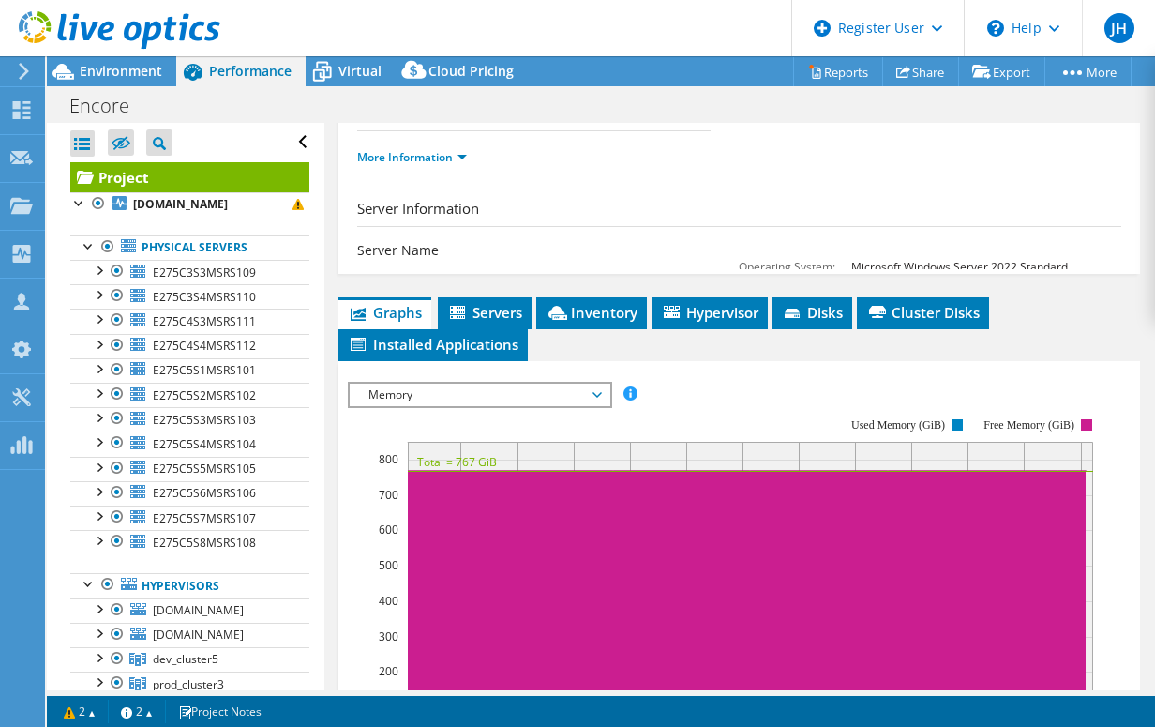
scroll to position [564, 0]
